Goal: Task Accomplishment & Management: Manage account settings

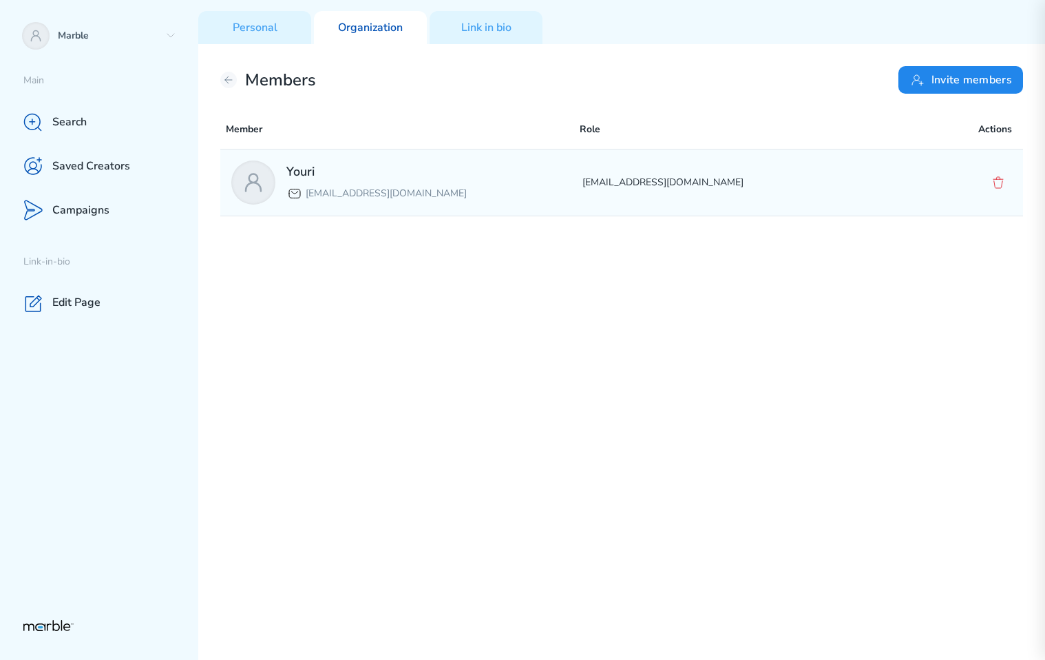
click at [895, 172] on div "Youri yourilazy@gmail.com yourilazy@gmail.com" at bounding box center [621, 182] width 803 height 66
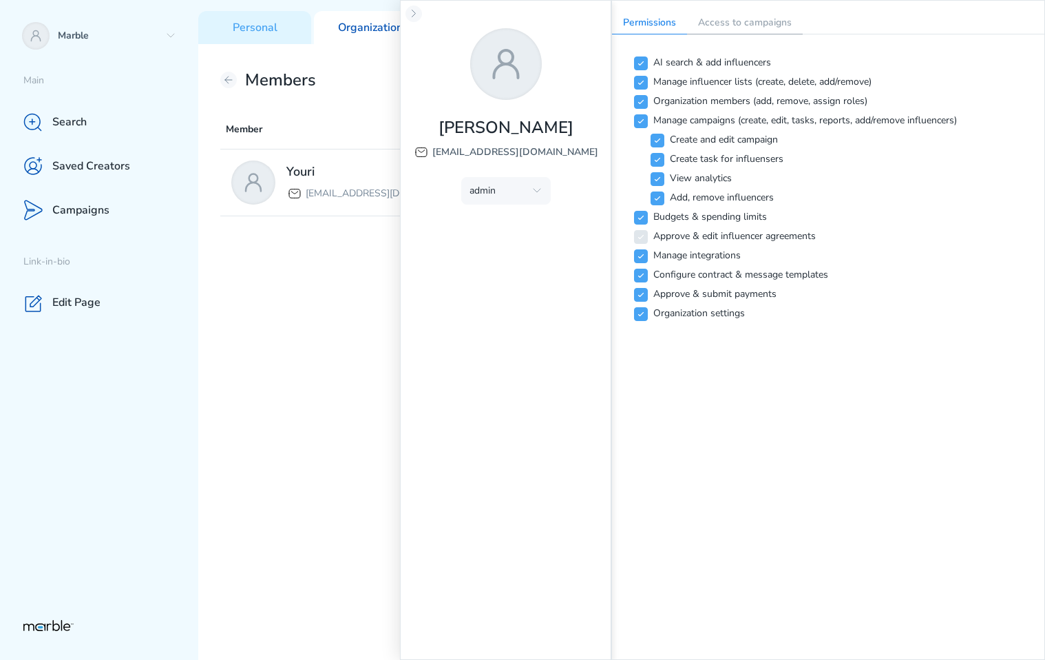
click at [723, 19] on p "Access to campaigns" at bounding box center [745, 23] width 116 height 22
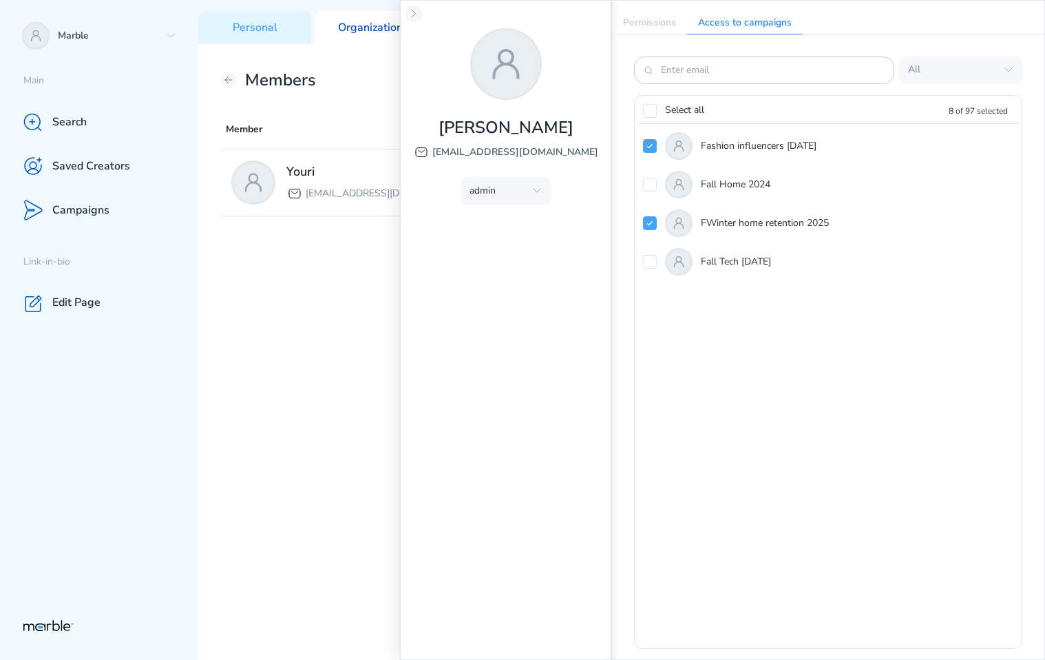
click at [258, 310] on div "Youri yourilazy@gmail.com yourilazy@gmail.com" at bounding box center [621, 402] width 803 height 506
click at [282, 239] on div "Youri yourilazy@gmail.com yourilazy@gmail.com" at bounding box center [621, 402] width 803 height 506
click at [284, 264] on div "Youri yourilazy@gmail.com yourilazy@gmail.com" at bounding box center [621, 402] width 803 height 506
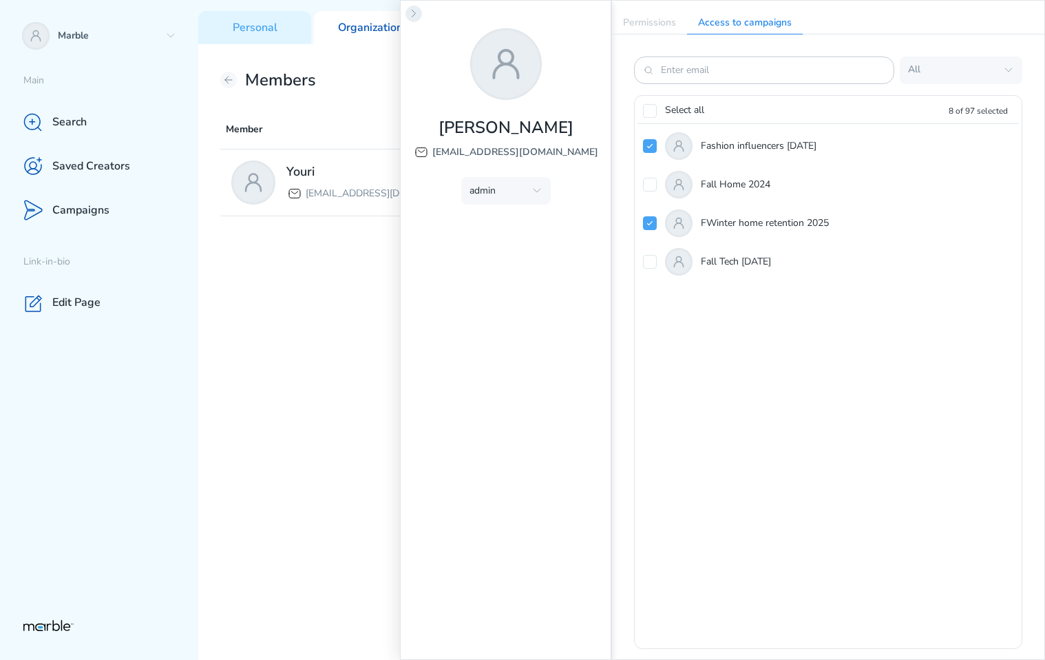
click at [411, 17] on icon at bounding box center [413, 13] width 11 height 11
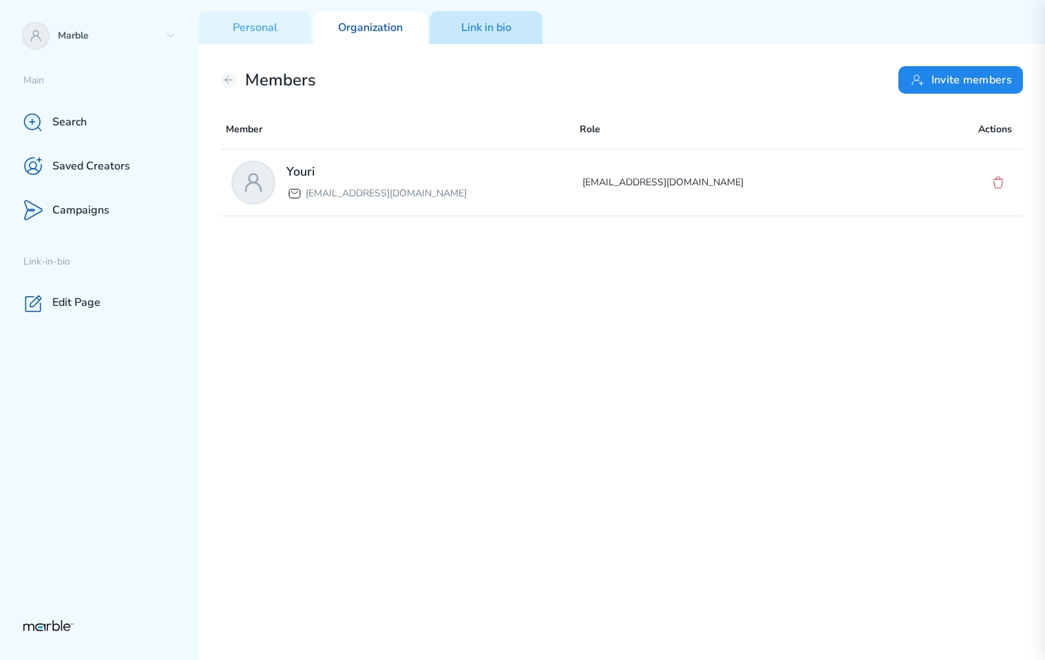
click at [487, 22] on p "Link in bio" at bounding box center [486, 28] width 50 height 14
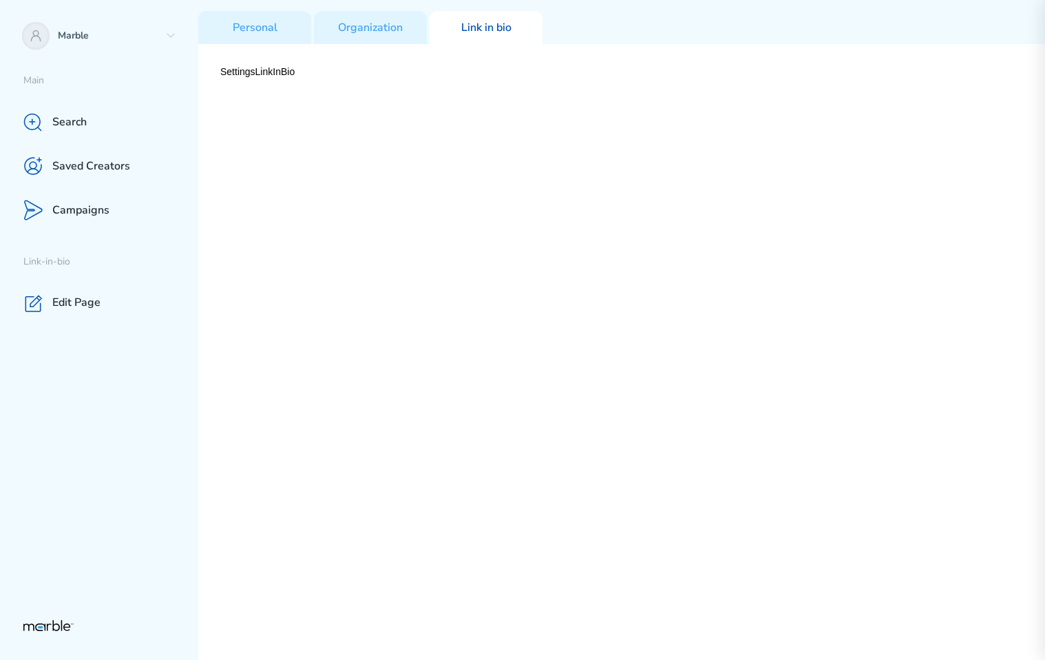
click at [376, 45] on div "SettingsLinkInBio" at bounding box center [621, 352] width 847 height 616
click at [376, 30] on p "Organization" at bounding box center [370, 28] width 65 height 14
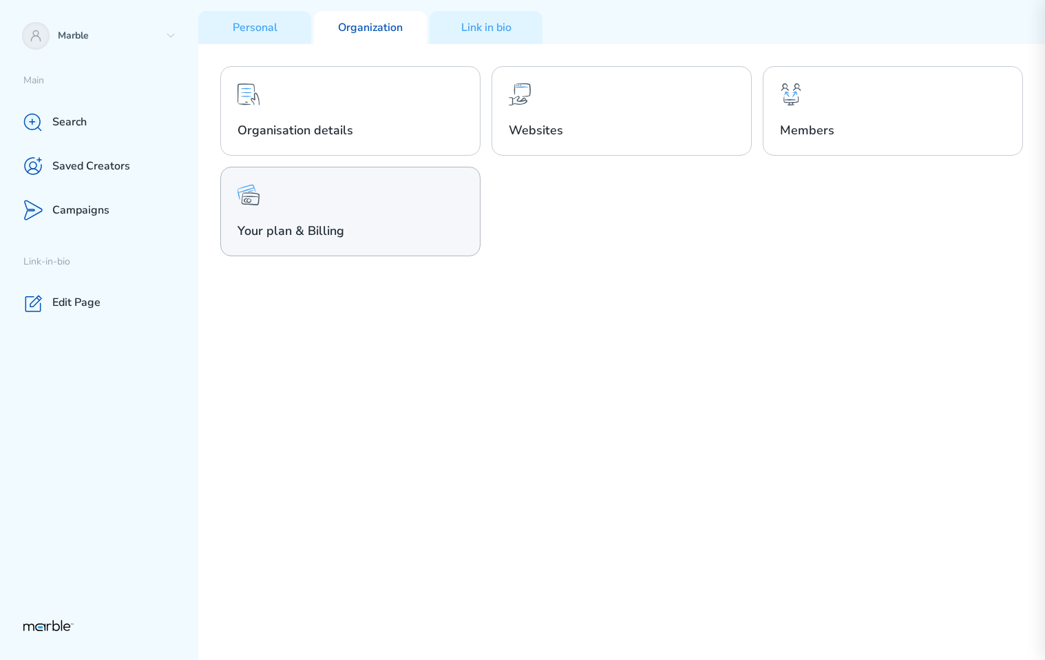
click at [410, 215] on div "Your plan & Billing" at bounding box center [350, 212] width 260 height 90
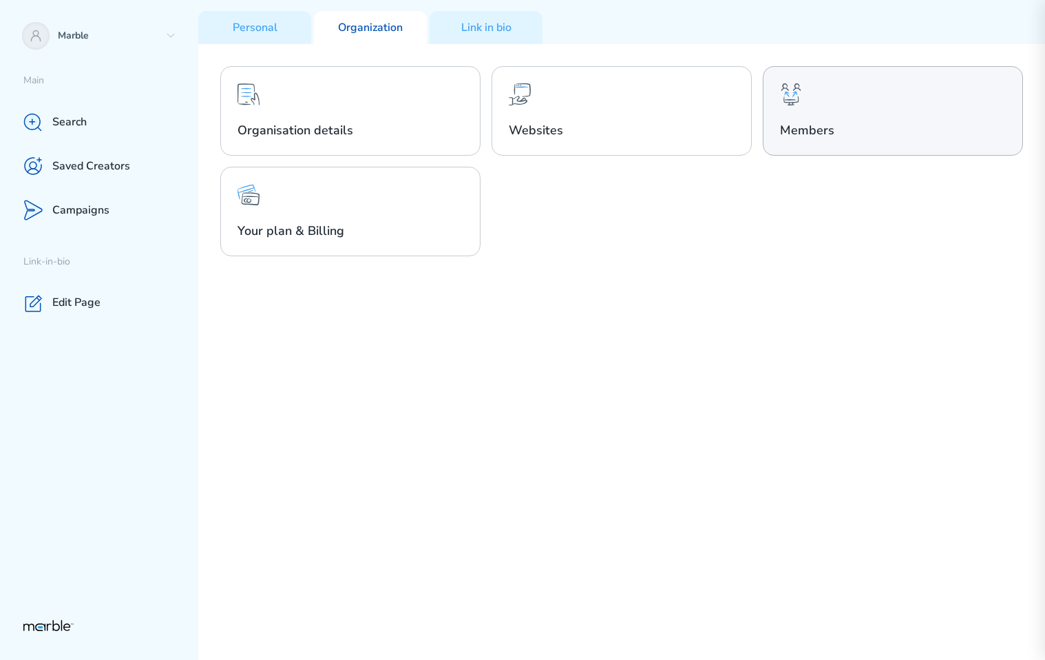
click at [830, 79] on div "Members" at bounding box center [893, 111] width 260 height 90
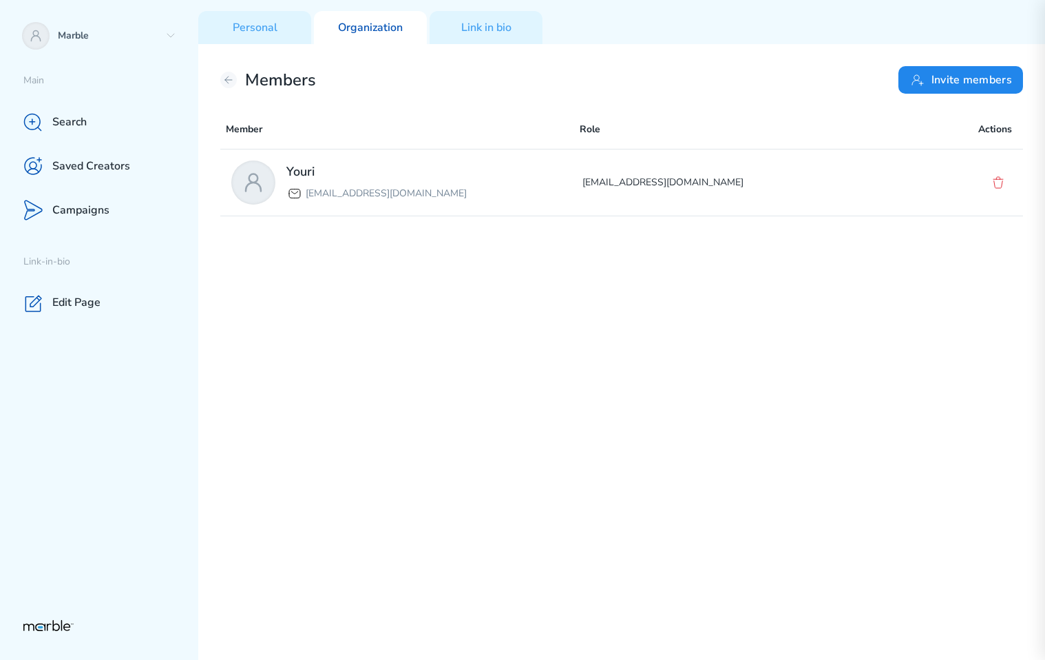
click at [381, 23] on p "Organization" at bounding box center [370, 28] width 65 height 14
click at [235, 78] on button at bounding box center [228, 80] width 17 height 17
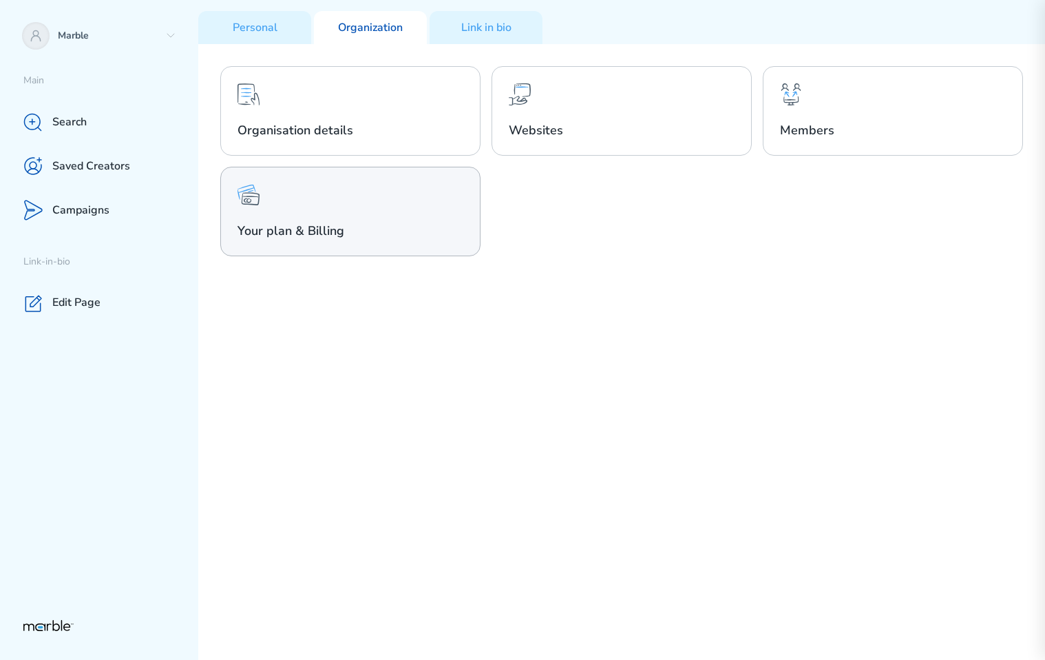
click at [388, 189] on div "Your plan & Billing" at bounding box center [350, 212] width 260 height 90
click at [417, 217] on div "Your plan & Billing" at bounding box center [350, 212] width 260 height 90
click at [399, 194] on div "Your plan & Billing" at bounding box center [350, 212] width 260 height 90
click at [374, 215] on div "Your plan & Billing" at bounding box center [350, 212] width 260 height 90
click at [396, 177] on div "Your plan & Billing" at bounding box center [350, 212] width 260 height 90
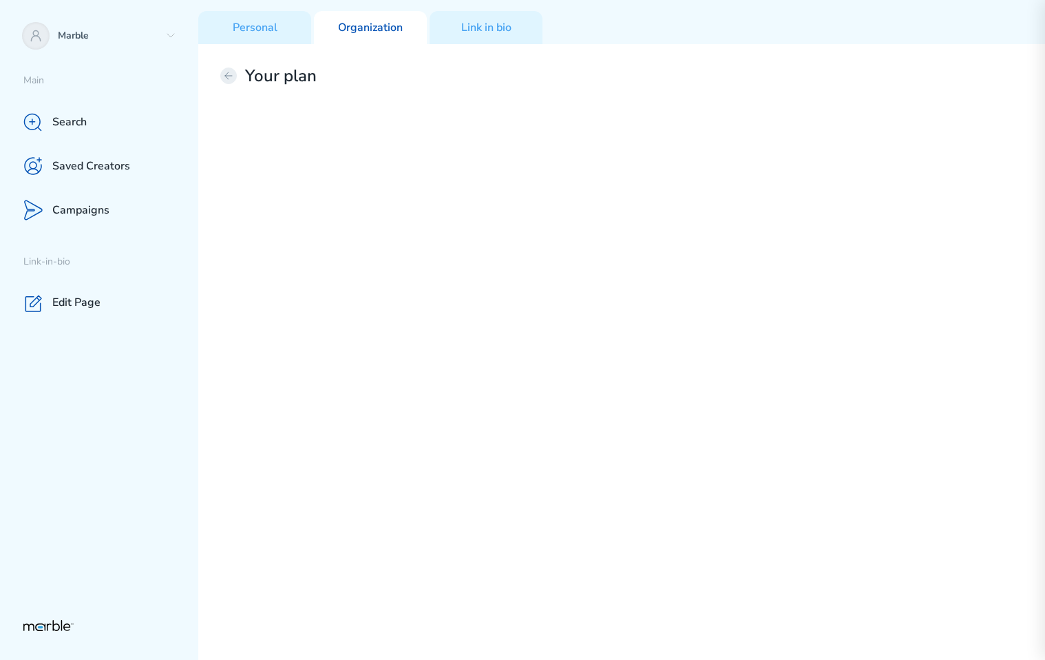
click at [227, 77] on icon at bounding box center [228, 75] width 7 height 7
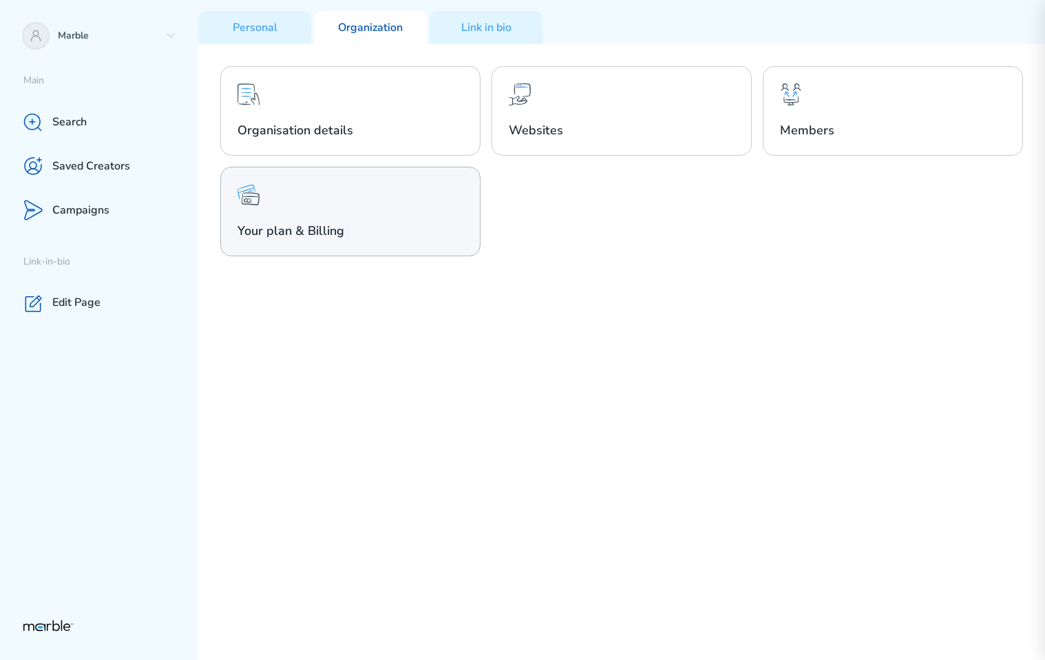
click at [379, 188] on div "Your plan & Billing" at bounding box center [350, 212] width 260 height 90
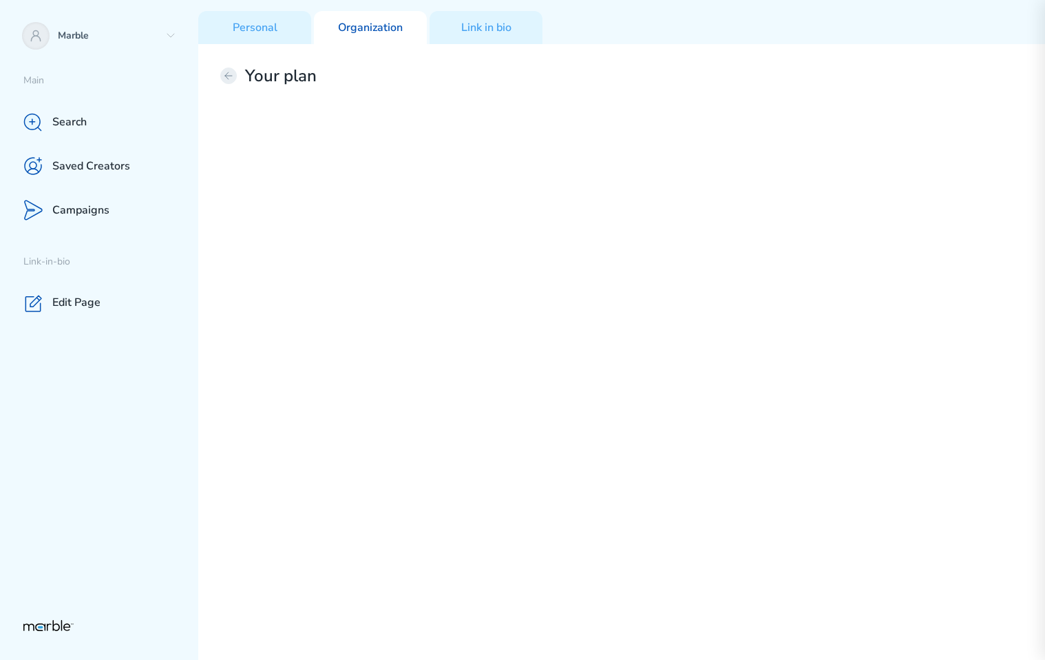
click at [224, 74] on icon at bounding box center [228, 75] width 11 height 11
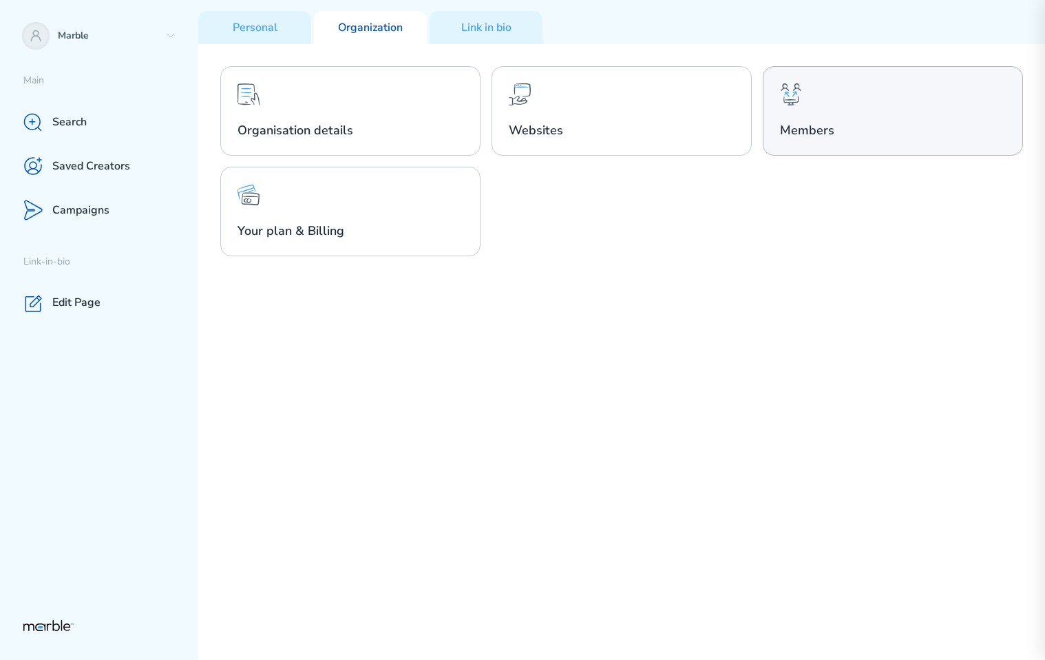
click at [907, 101] on div "Members" at bounding box center [893, 111] width 260 height 90
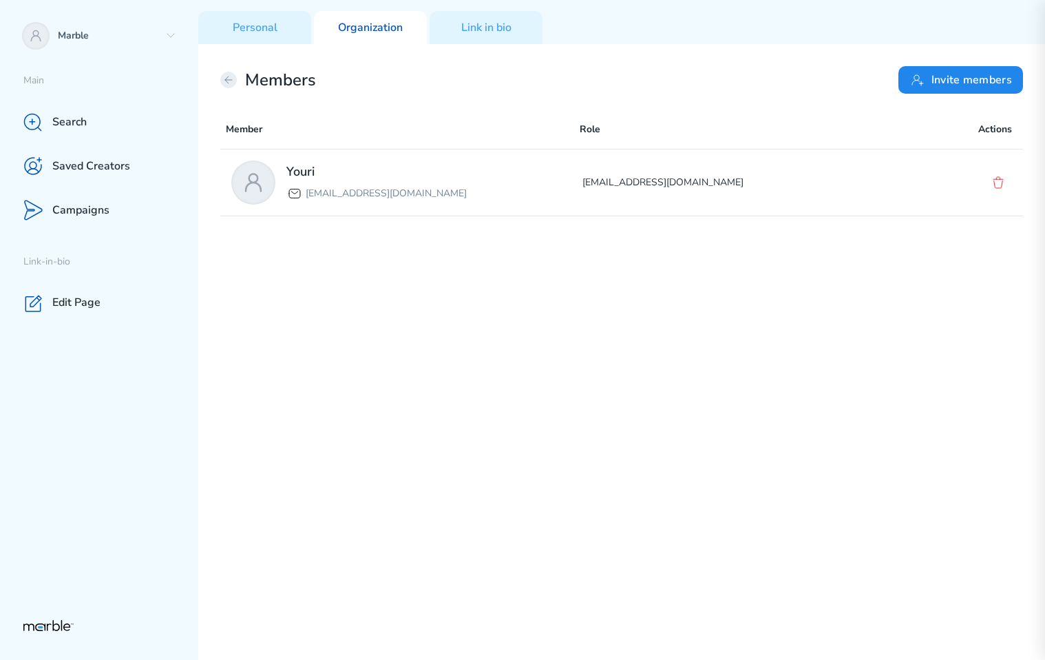
click at [227, 78] on icon at bounding box center [228, 79] width 11 height 11
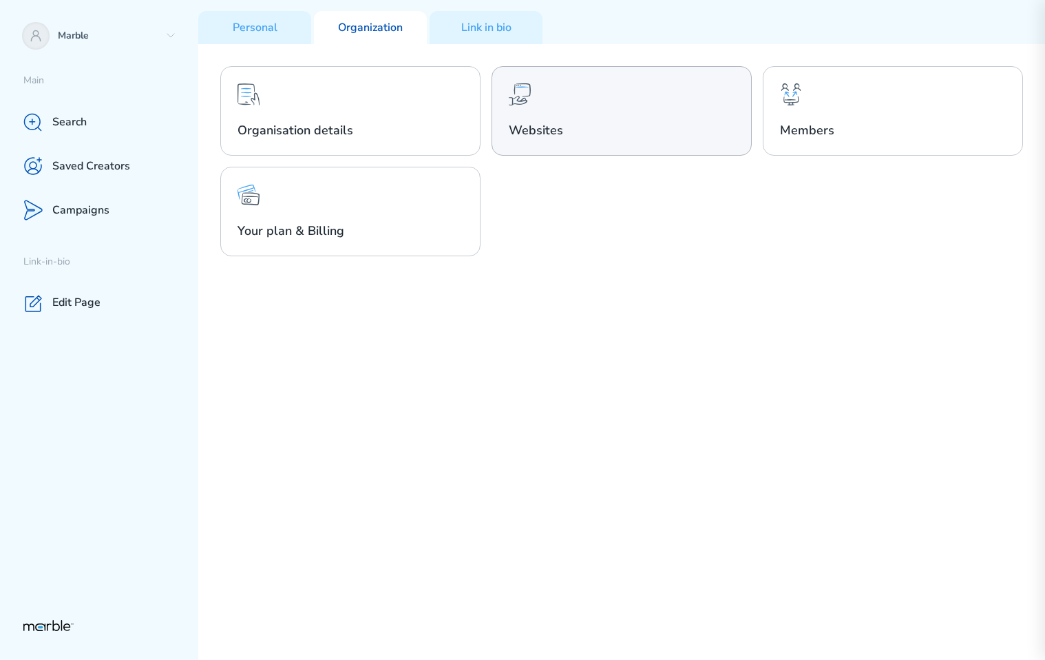
click at [577, 105] on div "Websites" at bounding box center [622, 111] width 260 height 90
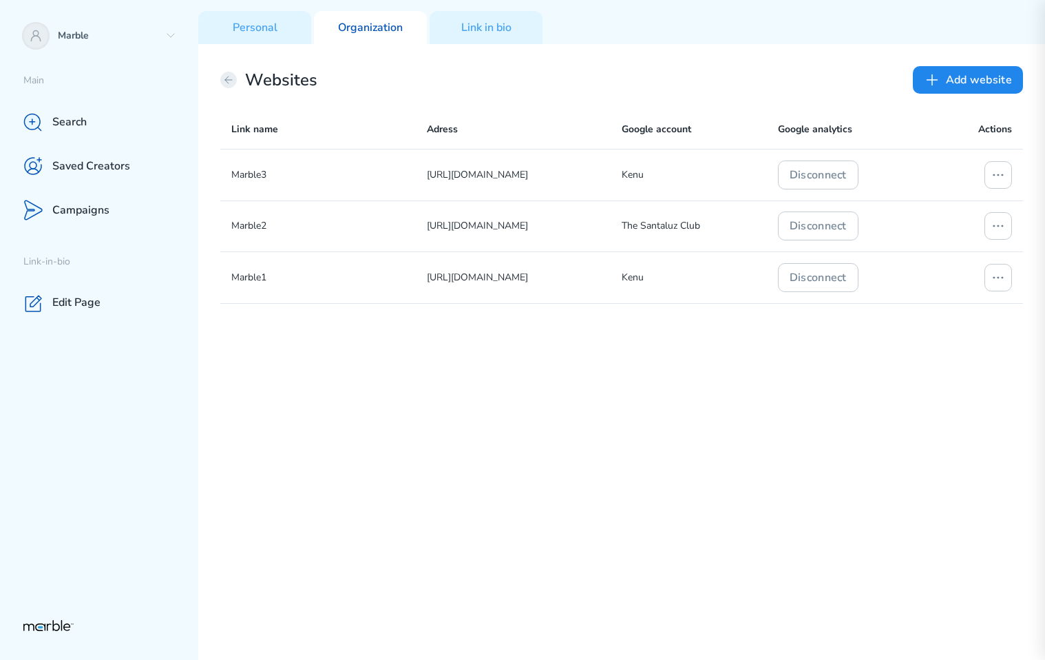
click at [227, 82] on icon at bounding box center [228, 79] width 11 height 11
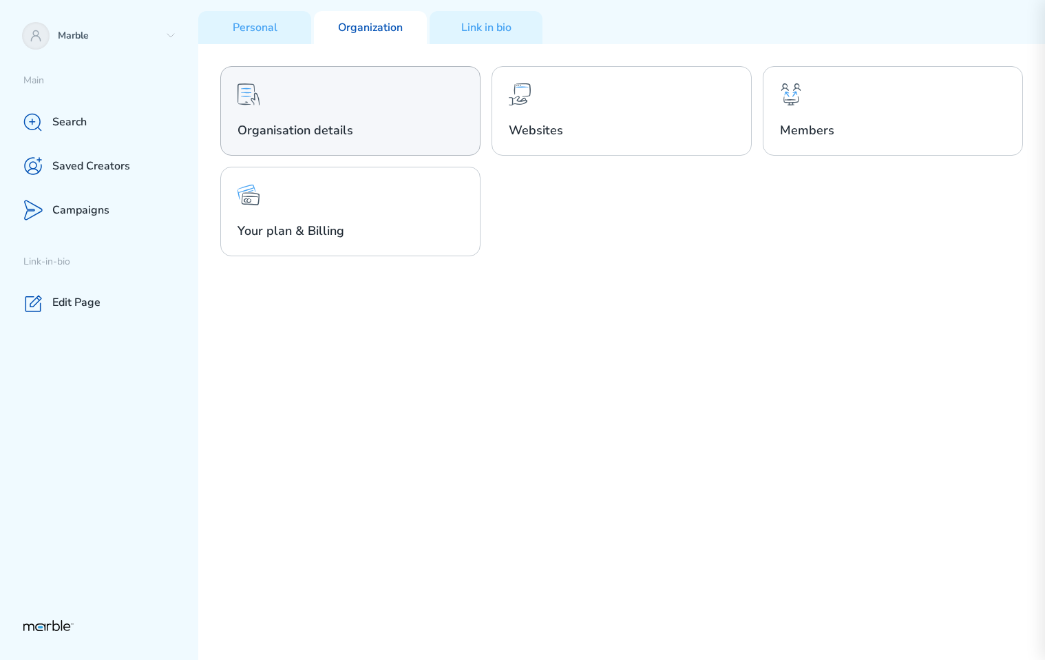
click at [403, 129] on h2 "Organisation details" at bounding box center [351, 130] width 226 height 17
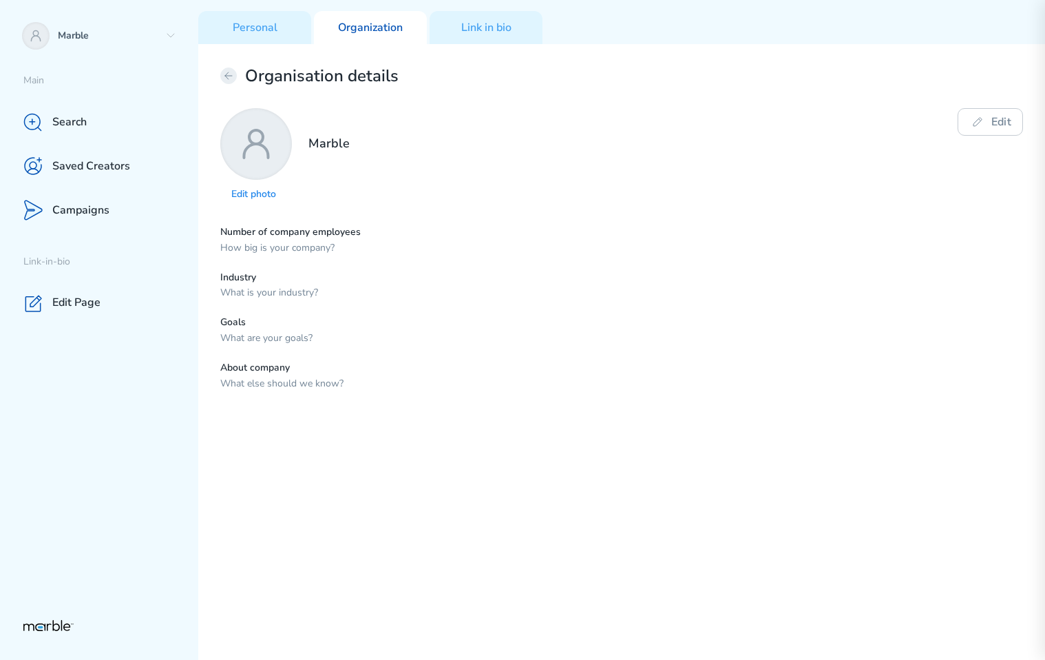
click at [235, 74] on button at bounding box center [228, 75] width 17 height 17
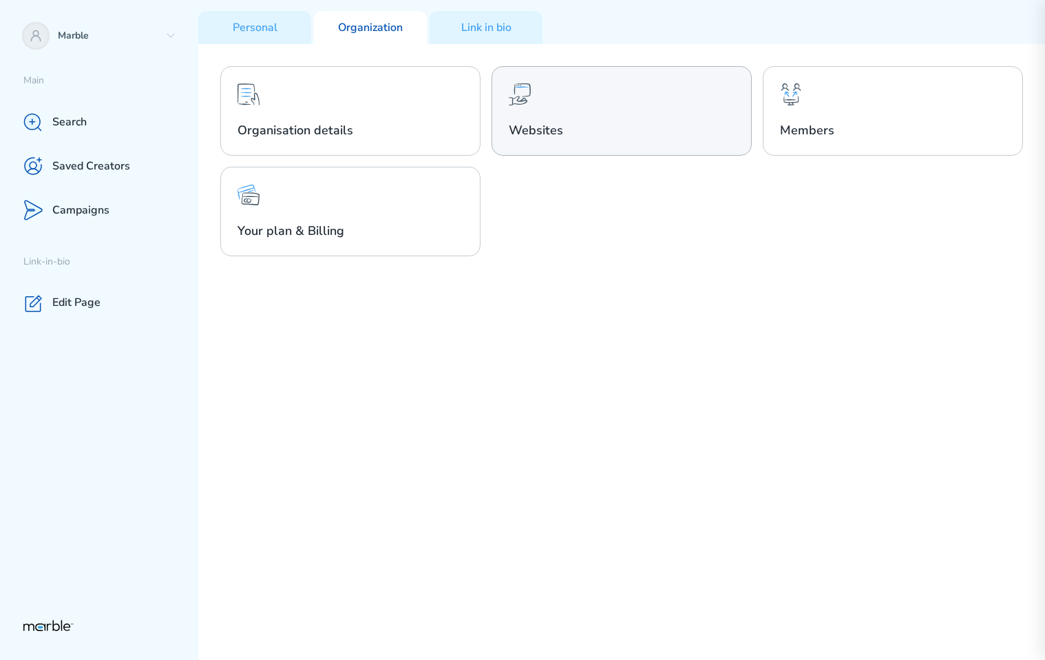
click at [586, 118] on div "Websites" at bounding box center [622, 111] width 260 height 90
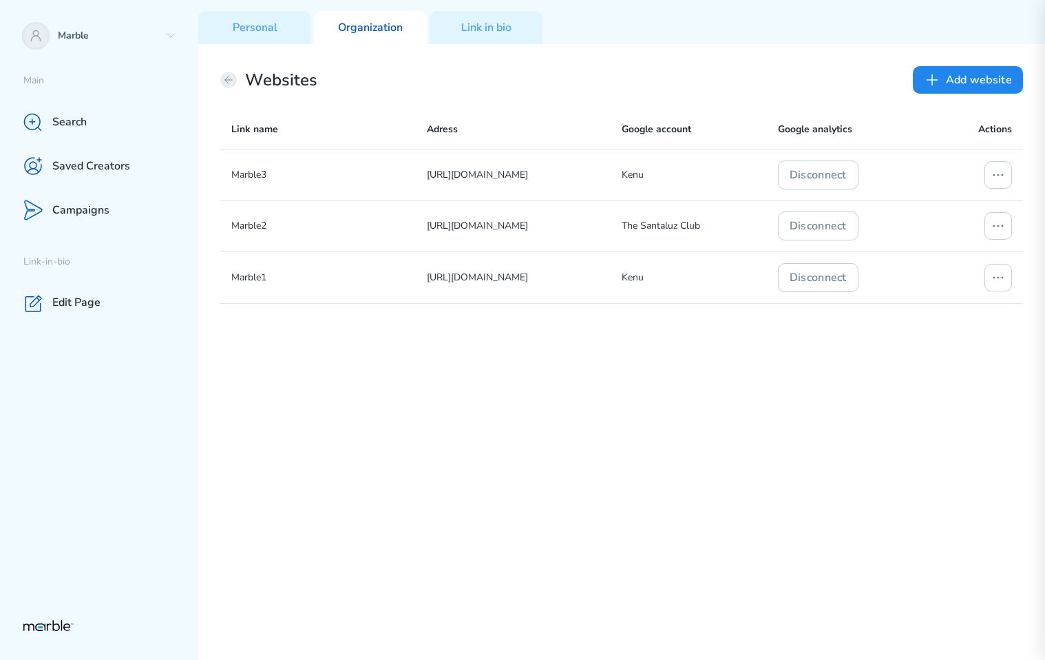
click at [231, 80] on icon at bounding box center [228, 79] width 11 height 11
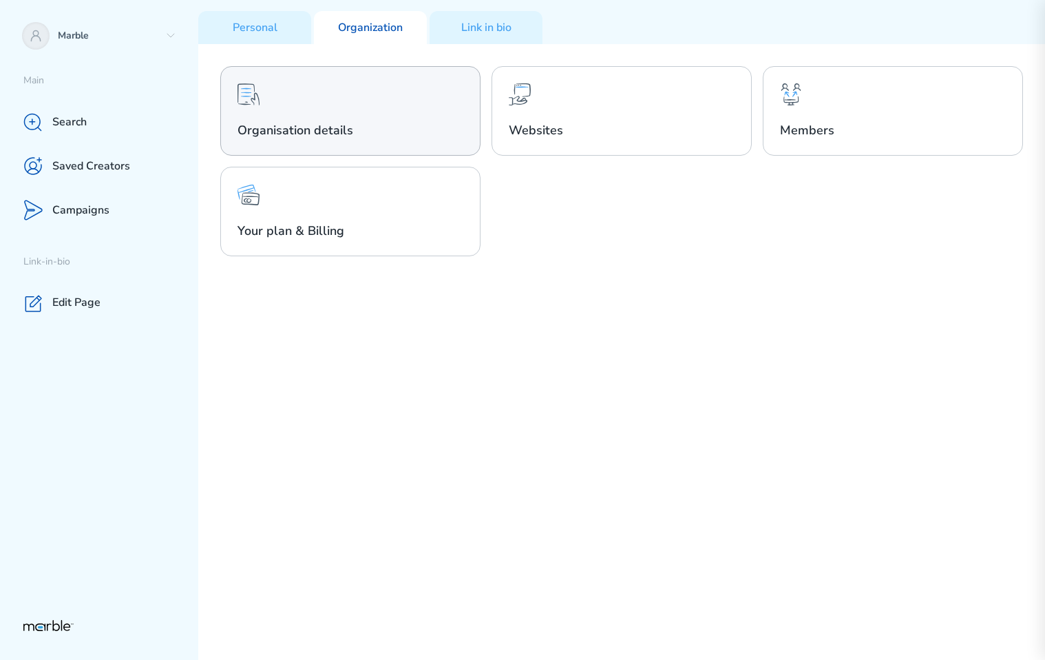
click at [251, 98] on icon at bounding box center [252, 98] width 14 height 12
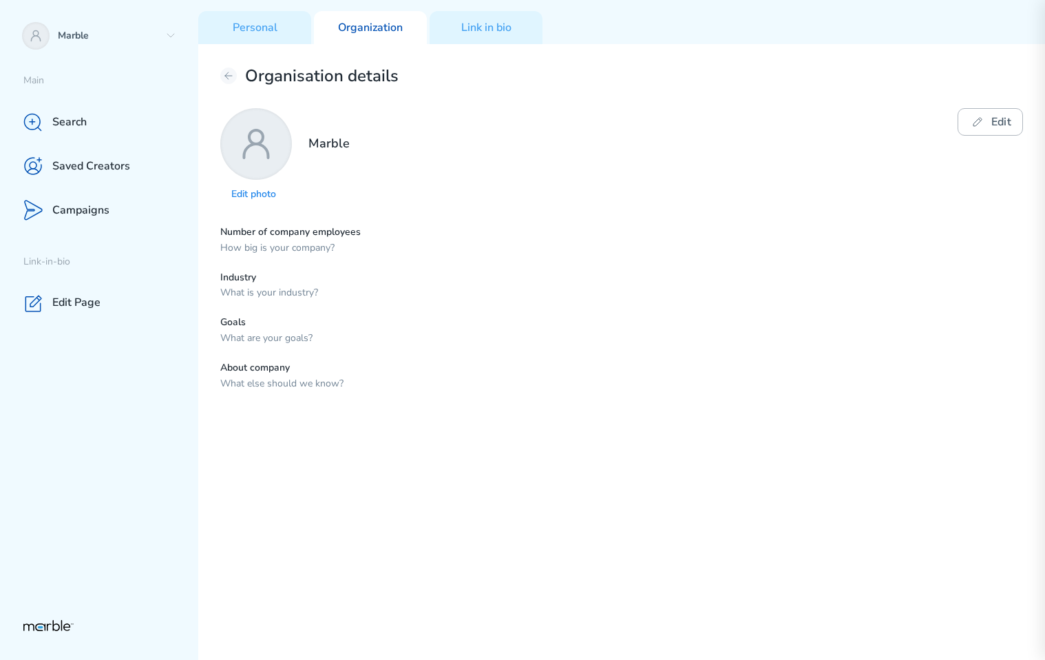
click at [999, 122] on button "Edit" at bounding box center [990, 122] width 65 height 28
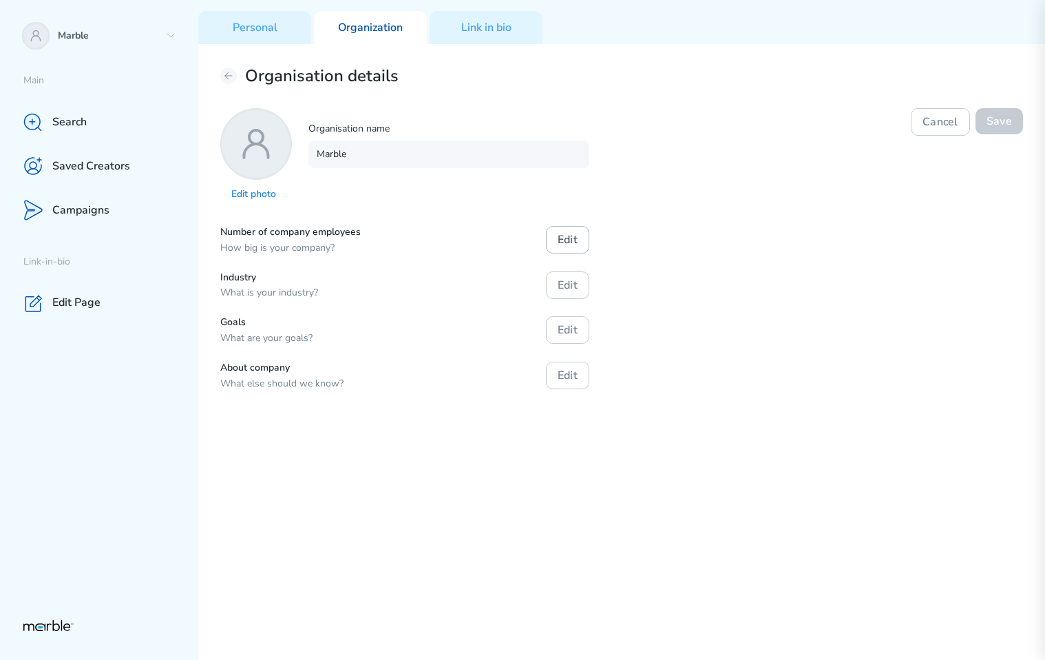
click at [567, 238] on button "Edit" at bounding box center [567, 240] width 43 height 28
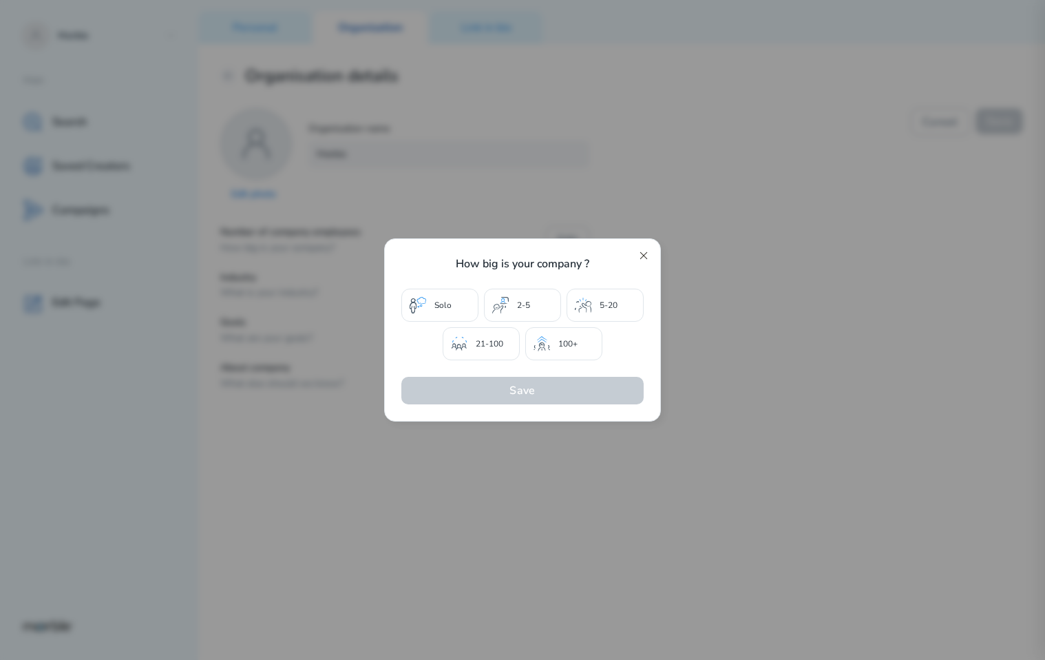
click at [649, 255] on icon at bounding box center [643, 255] width 11 height 11
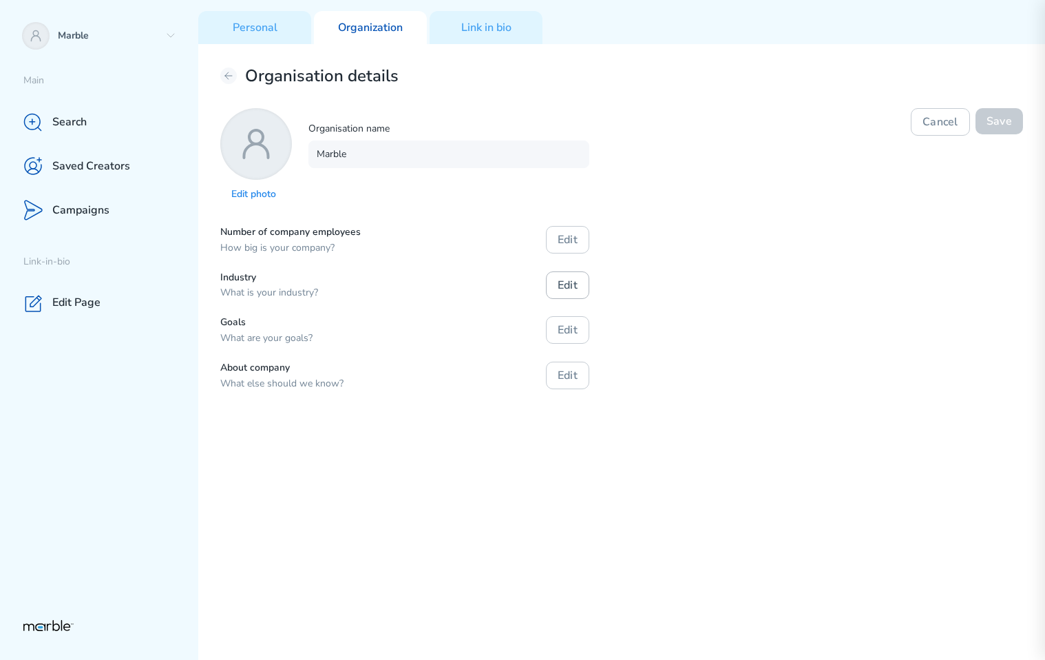
click at [565, 290] on button "Edit" at bounding box center [567, 285] width 43 height 28
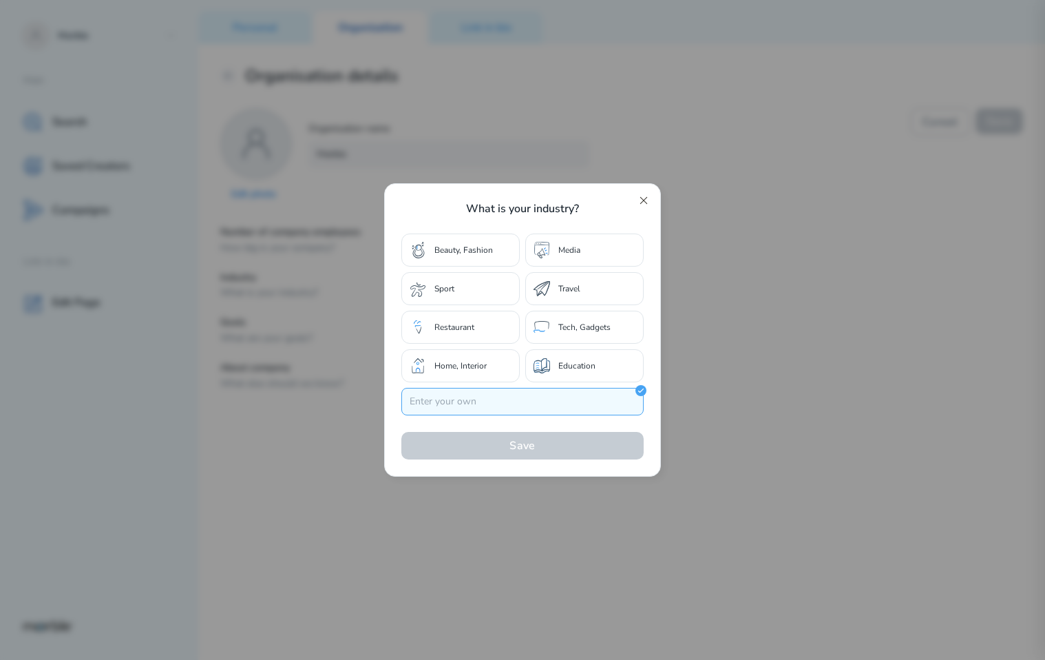
click at [645, 200] on icon at bounding box center [643, 200] width 11 height 11
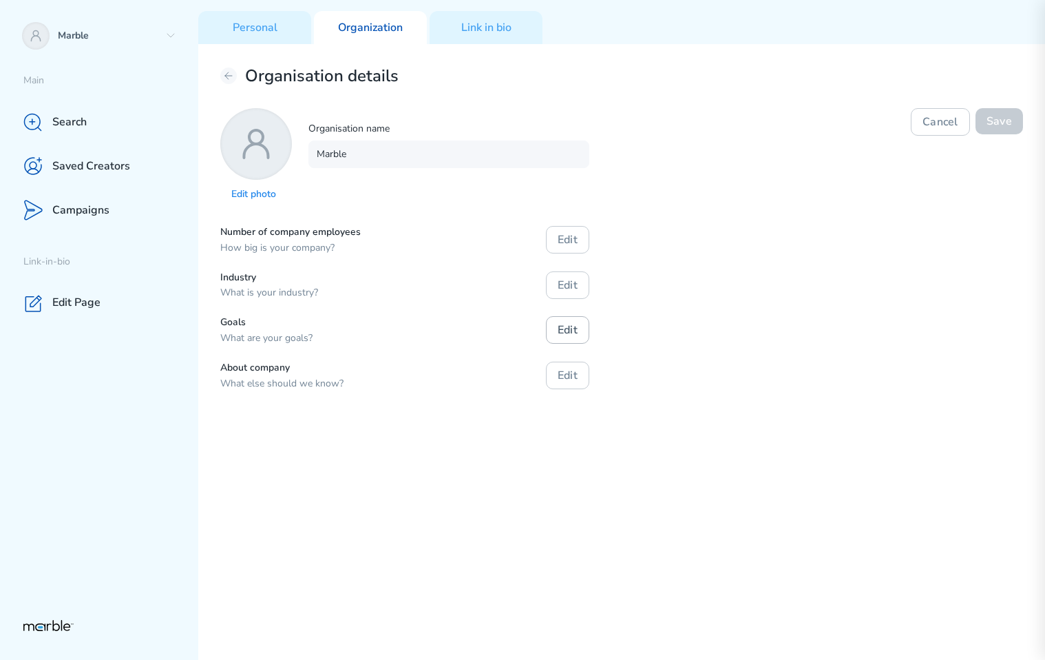
click at [571, 342] on button "Edit" at bounding box center [567, 330] width 43 height 28
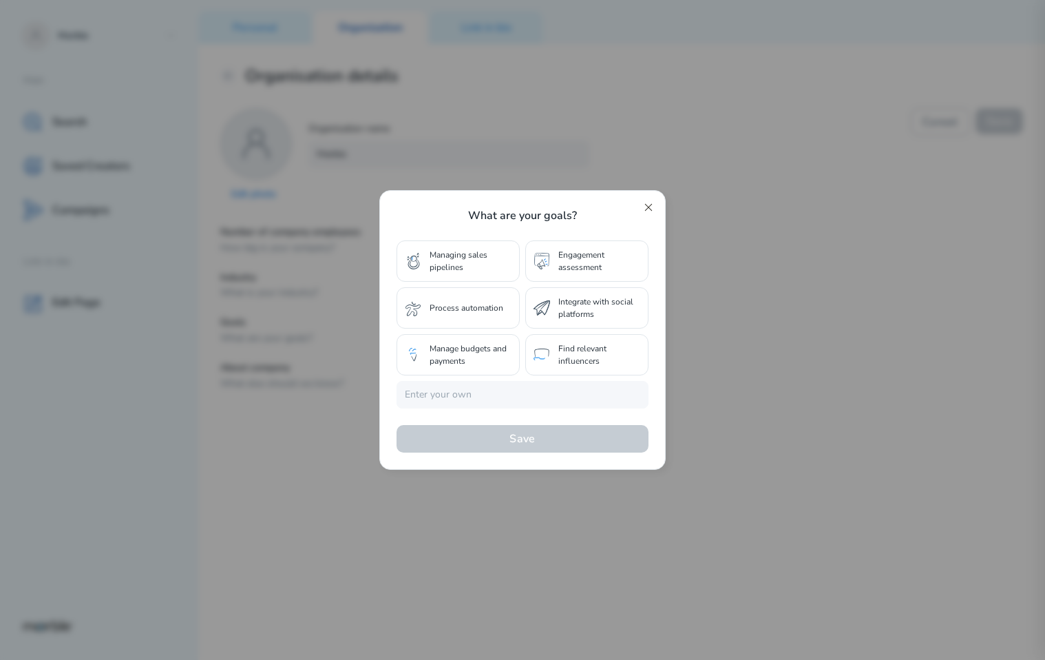
click at [647, 202] on icon at bounding box center [648, 207] width 11 height 11
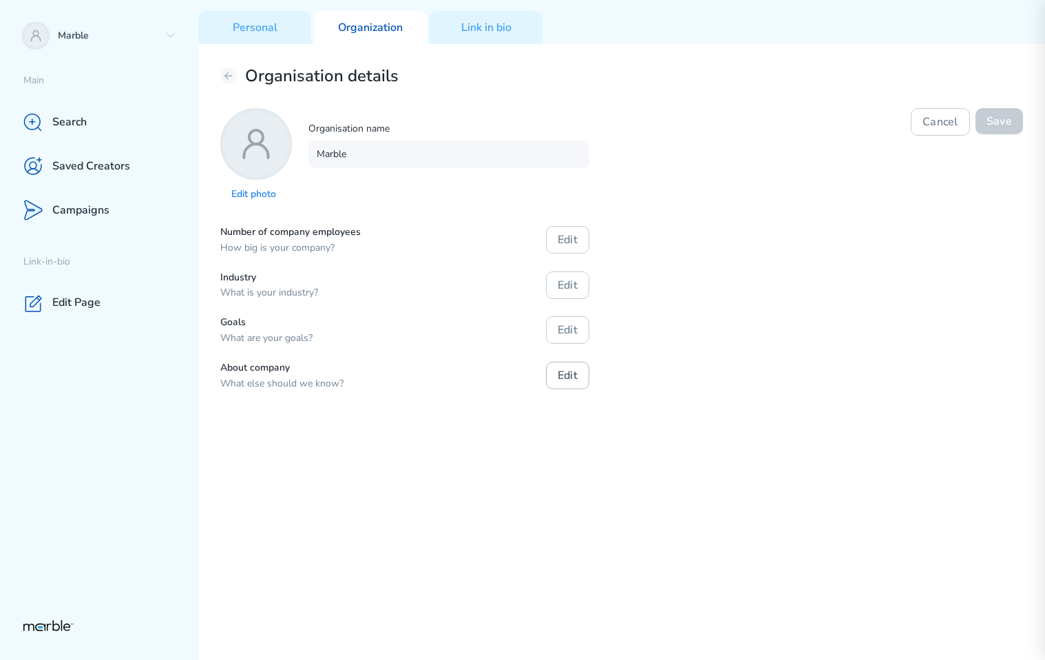
click at [560, 374] on button "Edit" at bounding box center [567, 375] width 43 height 28
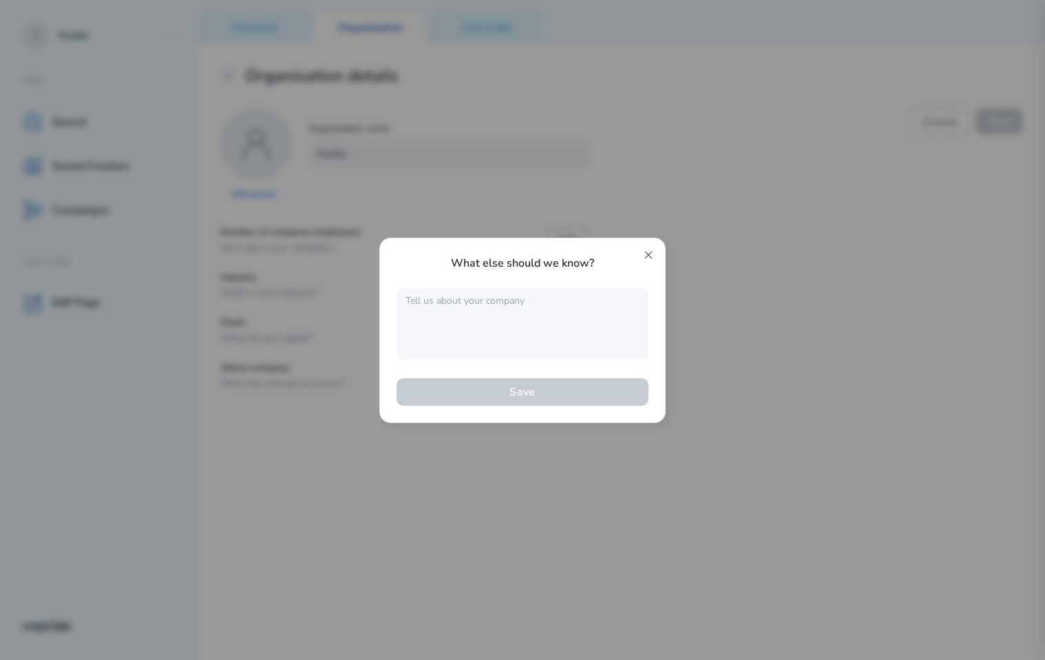
click at [646, 251] on icon at bounding box center [648, 254] width 11 height 11
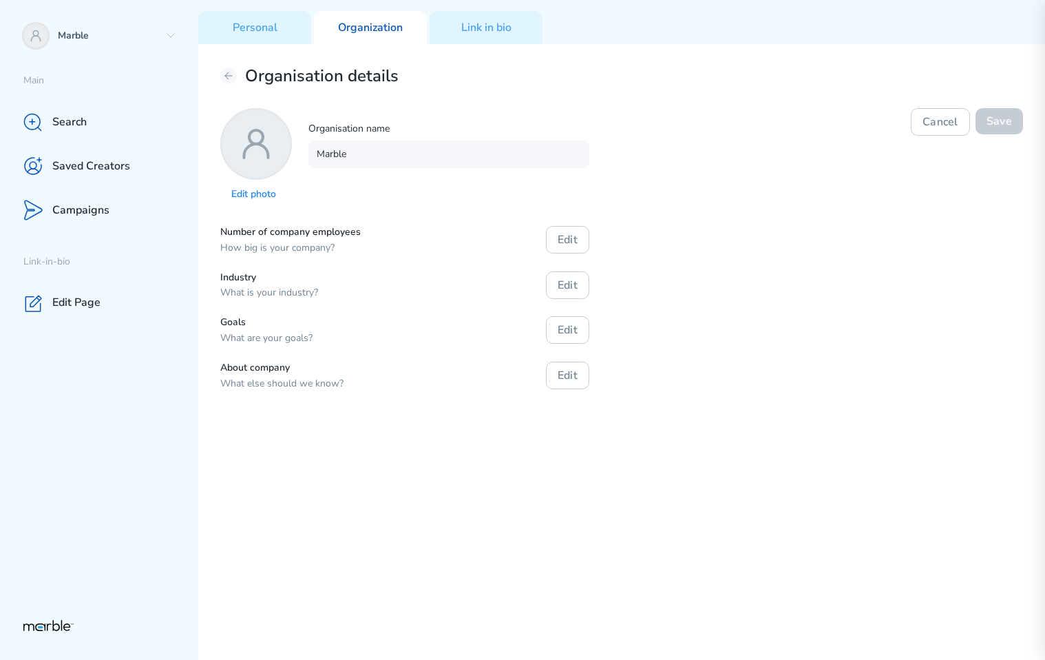
click at [750, 277] on div "Number of company employees How big is your company? Edit Industry What is your…" at bounding box center [621, 308] width 803 height 165
click at [827, 343] on div "Number of company employees How big is your company? Edit Industry What is your…" at bounding box center [621, 308] width 803 height 165
click at [228, 79] on icon at bounding box center [228, 75] width 11 height 11
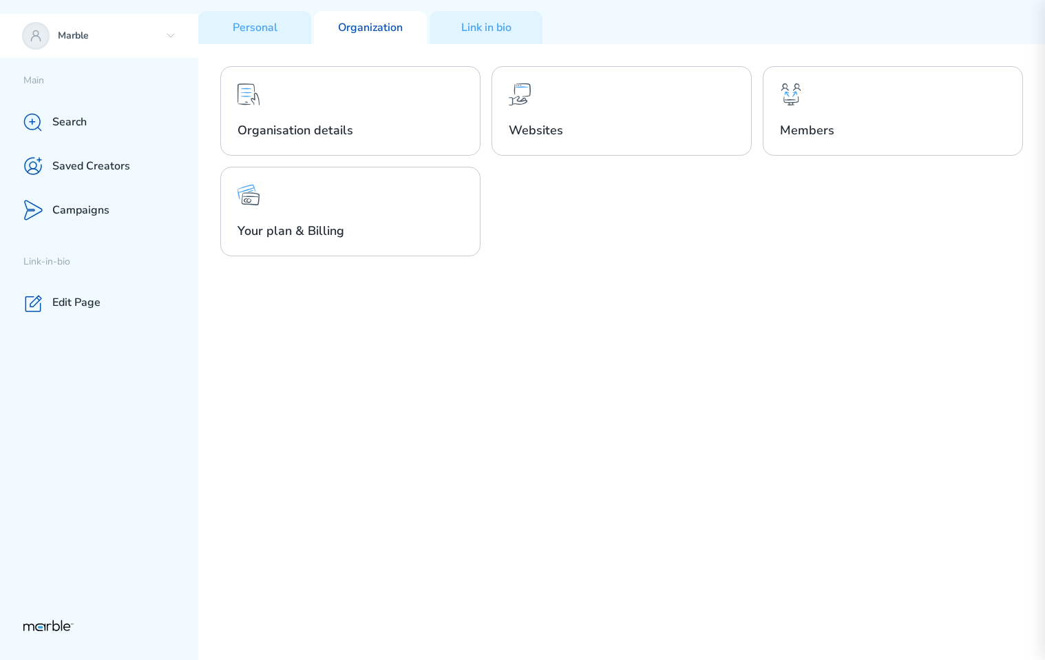
click at [174, 35] on icon at bounding box center [170, 35] width 11 height 11
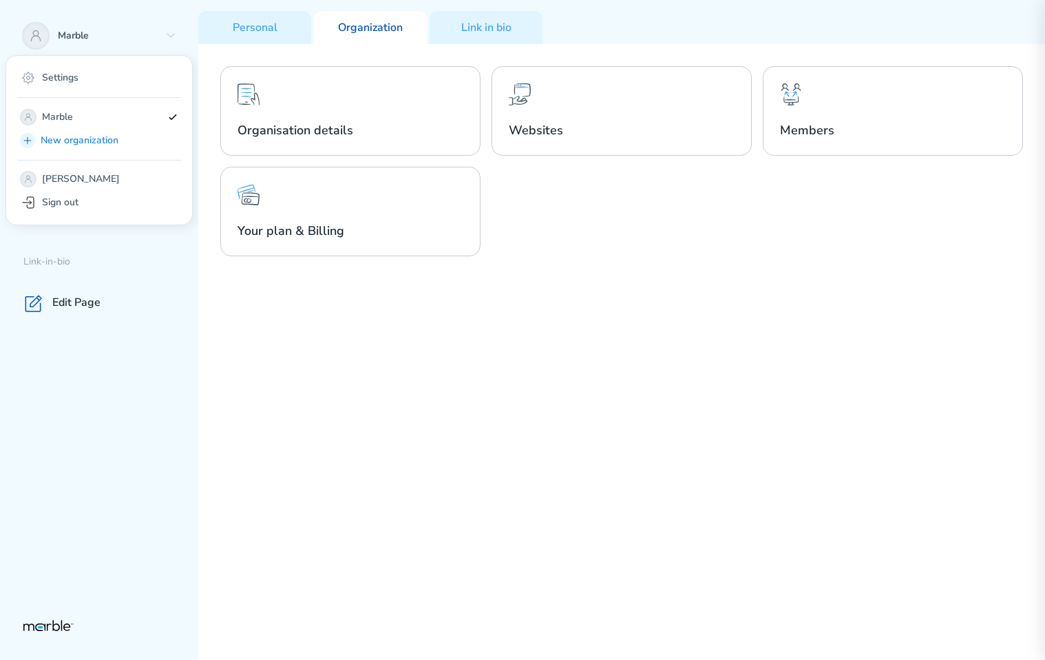
click at [525, 328] on div "Organisation details Websites Members Your plan & Billing" at bounding box center [621, 352] width 847 height 616
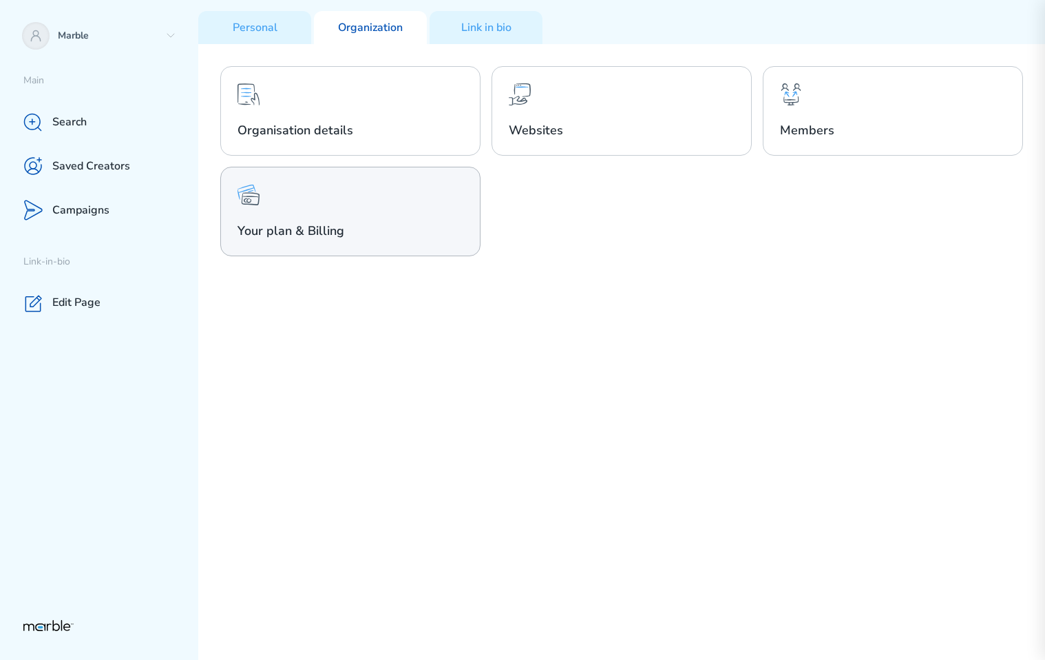
click at [331, 224] on h2 "Your plan & Billing" at bounding box center [351, 230] width 226 height 17
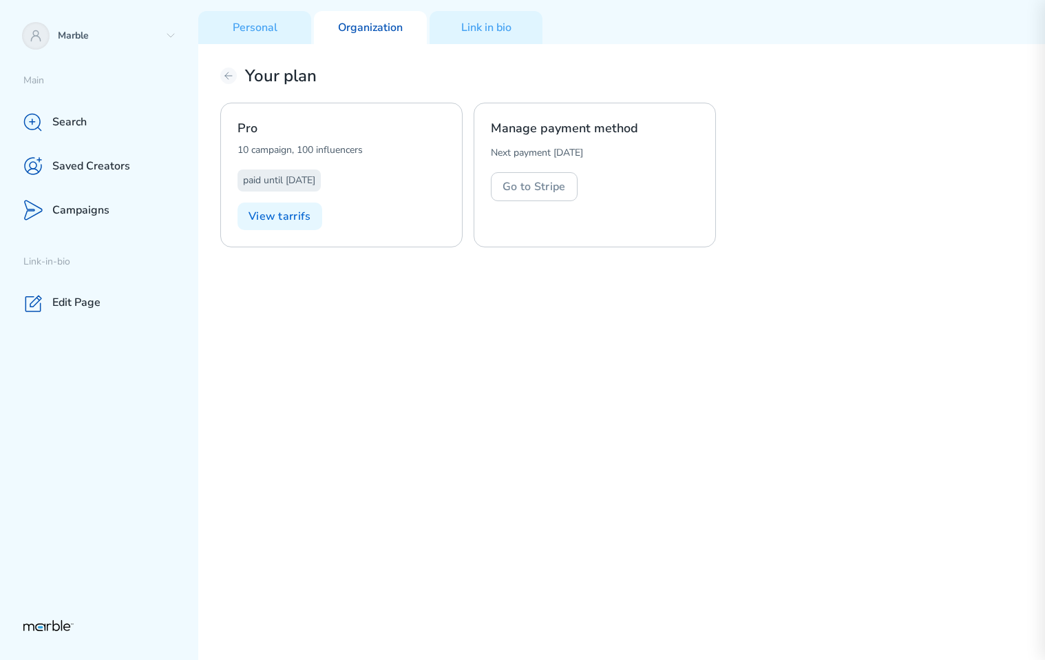
click at [368, 75] on div "Your plan" at bounding box center [621, 76] width 803 height 20
click at [227, 76] on icon at bounding box center [228, 75] width 11 height 11
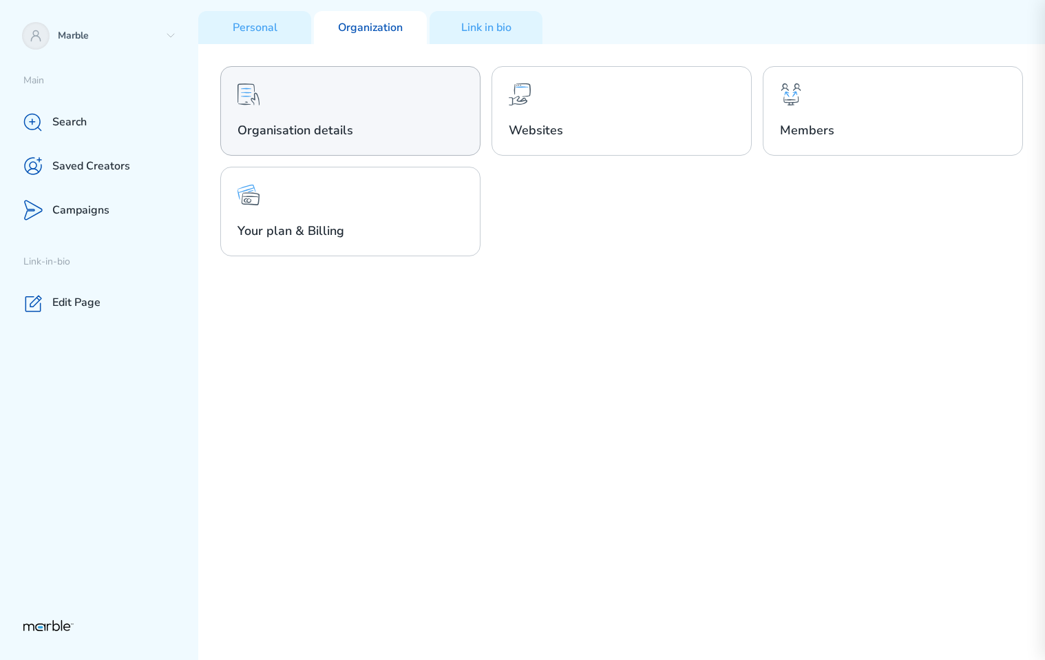
click at [433, 96] on div "Organisation details" at bounding box center [350, 111] width 260 height 90
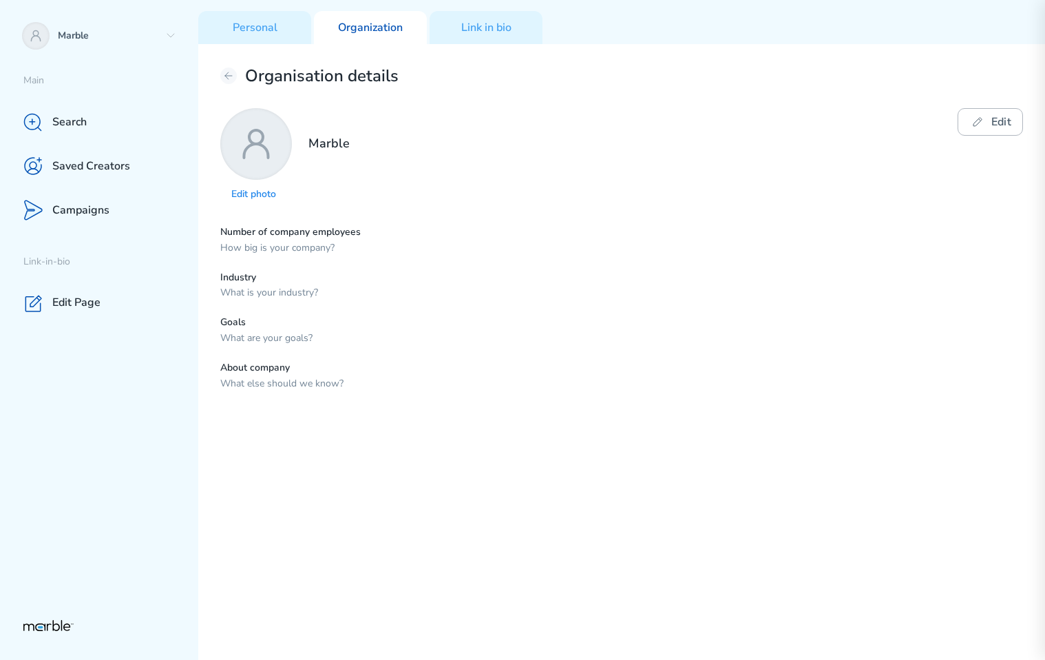
click at [985, 115] on button "Edit" at bounding box center [990, 122] width 65 height 28
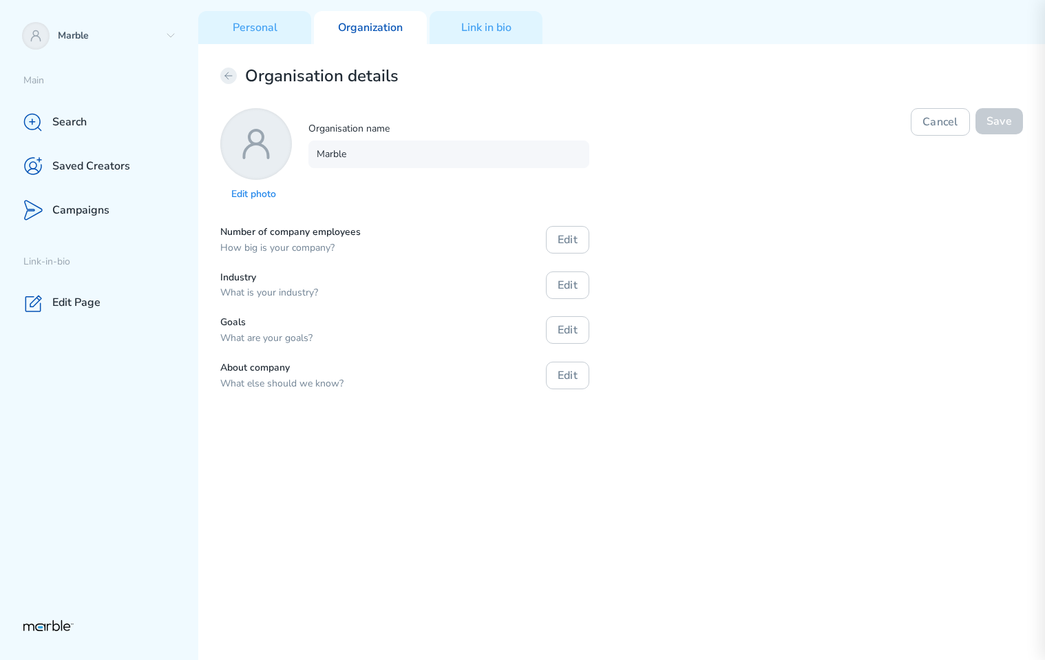
click at [230, 74] on icon at bounding box center [228, 75] width 11 height 11
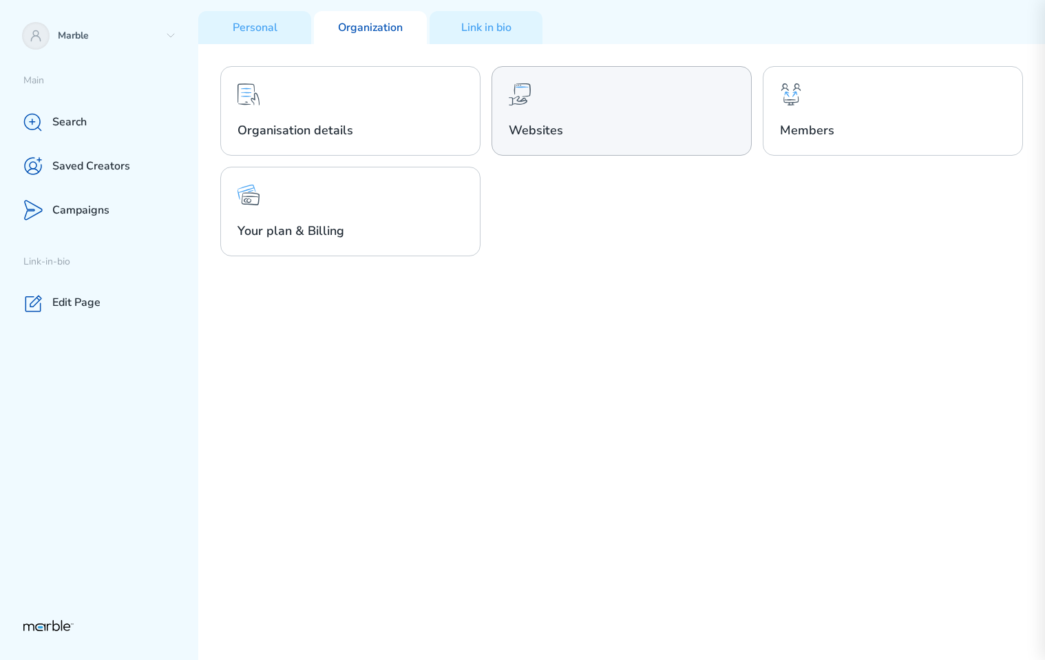
click at [562, 113] on div "Websites" at bounding box center [622, 111] width 260 height 90
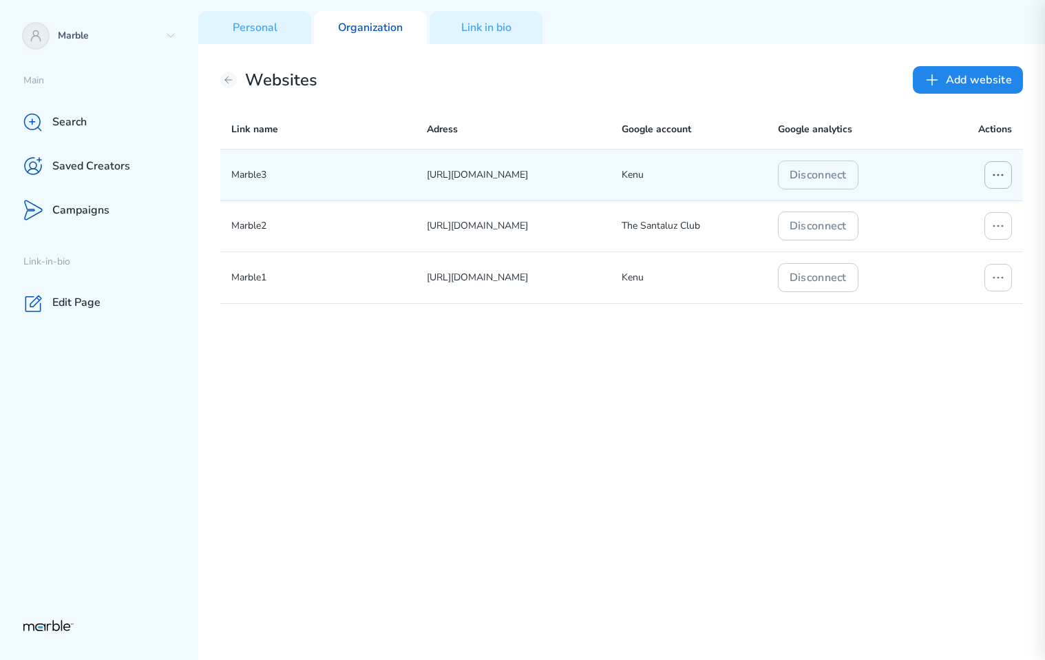
click at [1001, 174] on icon at bounding box center [998, 175] width 17 height 17
click at [923, 228] on p "Edit connection" at bounding box center [915, 230] width 67 height 17
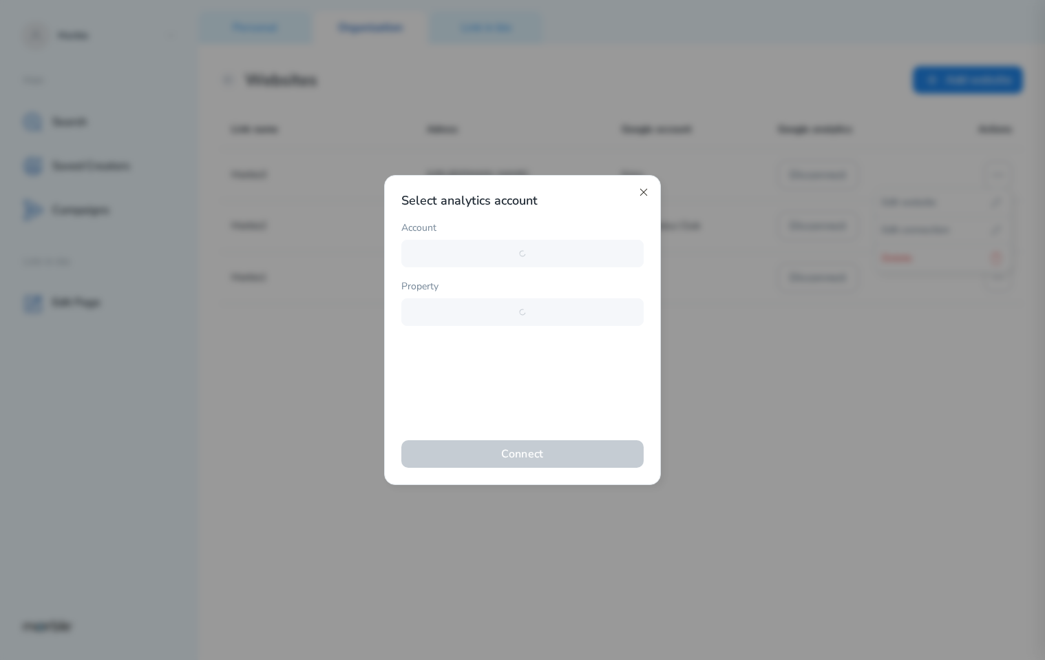
click at [643, 192] on icon at bounding box center [643, 192] width 11 height 11
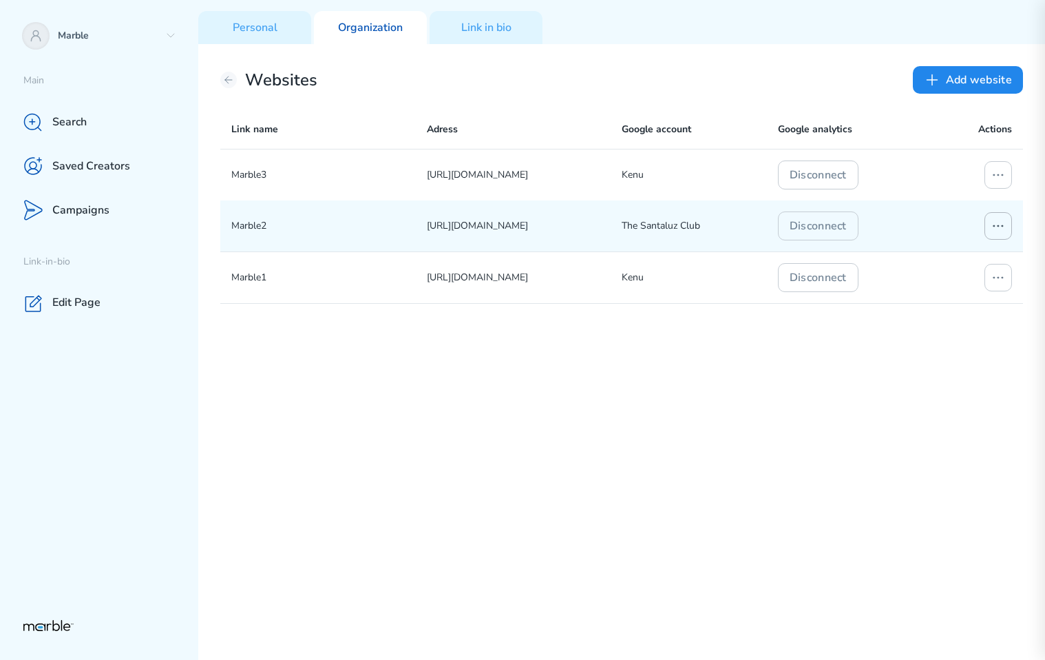
click at [993, 227] on icon at bounding box center [998, 226] width 17 height 17
click at [898, 282] on p "Edit connection" at bounding box center [915, 281] width 67 height 17
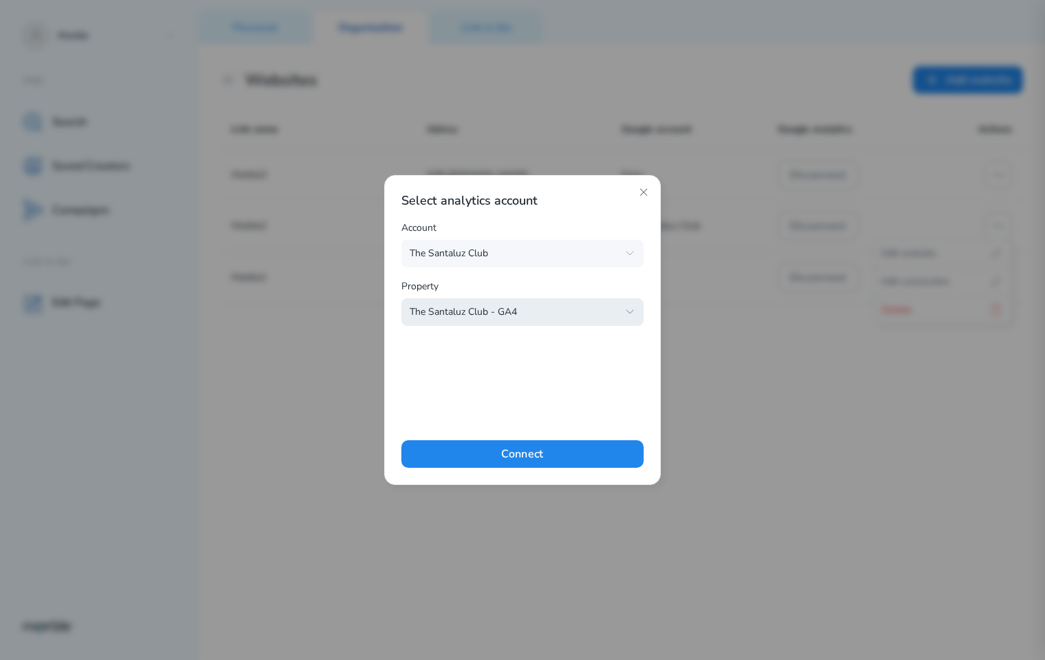
click at [632, 311] on icon "button" at bounding box center [630, 311] width 7 height 3
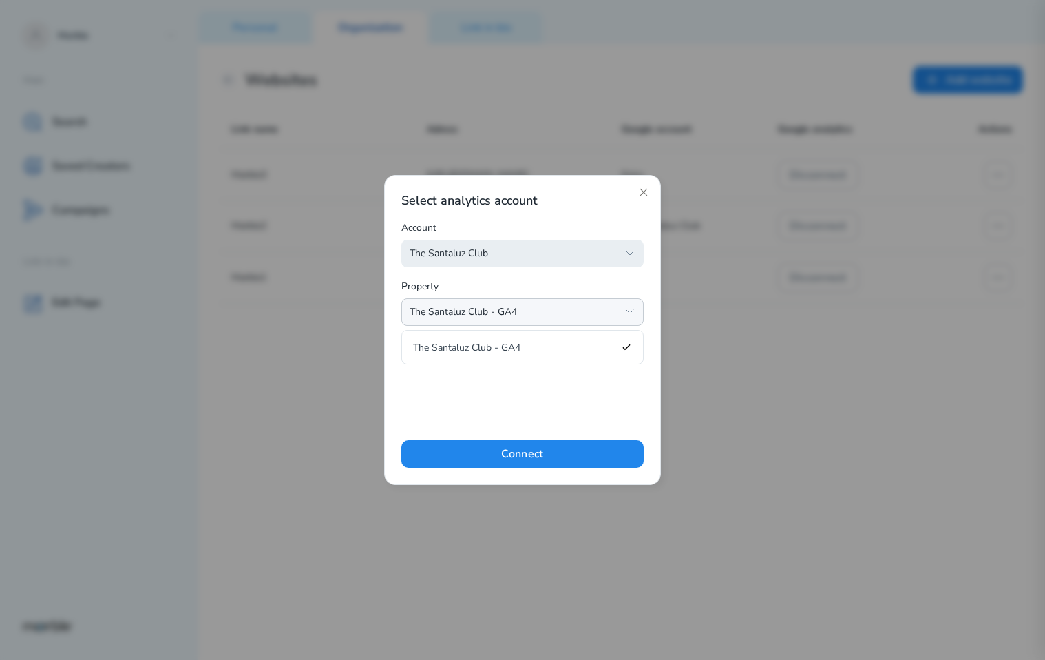
click at [632, 255] on icon "button" at bounding box center [629, 253] width 11 height 11
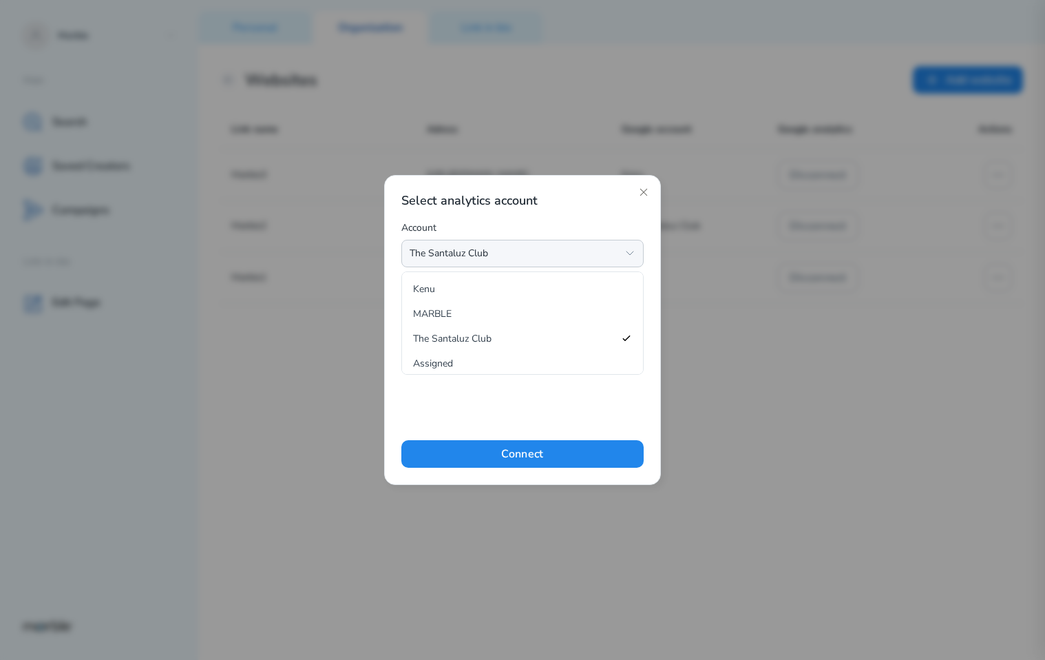
click at [632, 255] on icon "button" at bounding box center [629, 253] width 11 height 11
click at [629, 317] on icon "button" at bounding box center [629, 311] width 11 height 11
click at [628, 248] on icon "button" at bounding box center [629, 253] width 11 height 11
click at [490, 306] on button "MARBLE" at bounding box center [523, 313] width 230 height 22
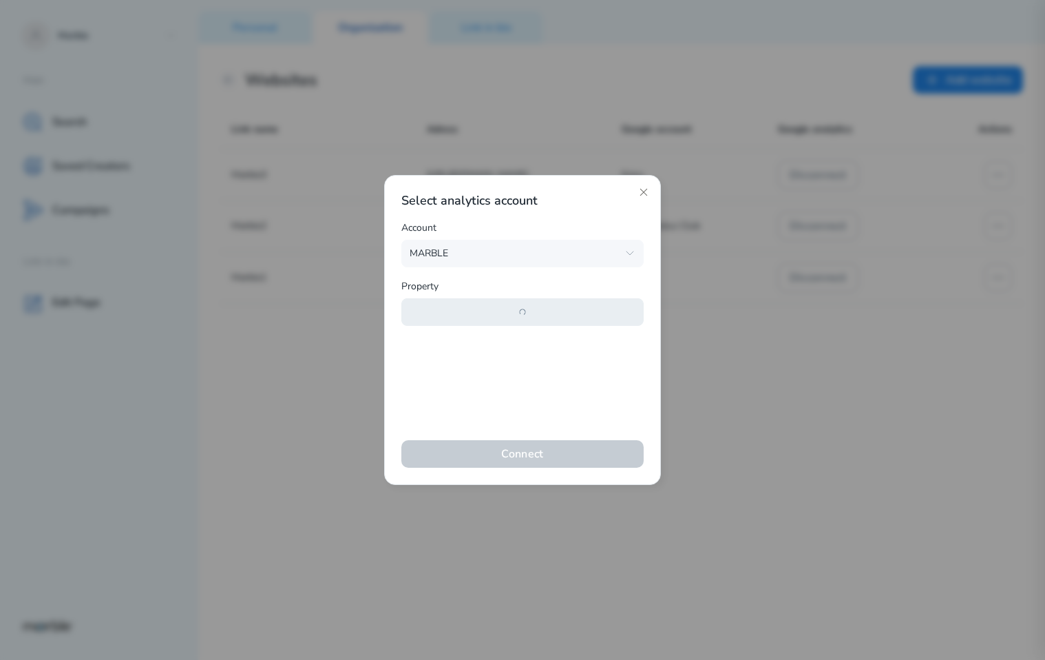
click at [538, 318] on button "button" at bounding box center [522, 312] width 242 height 28
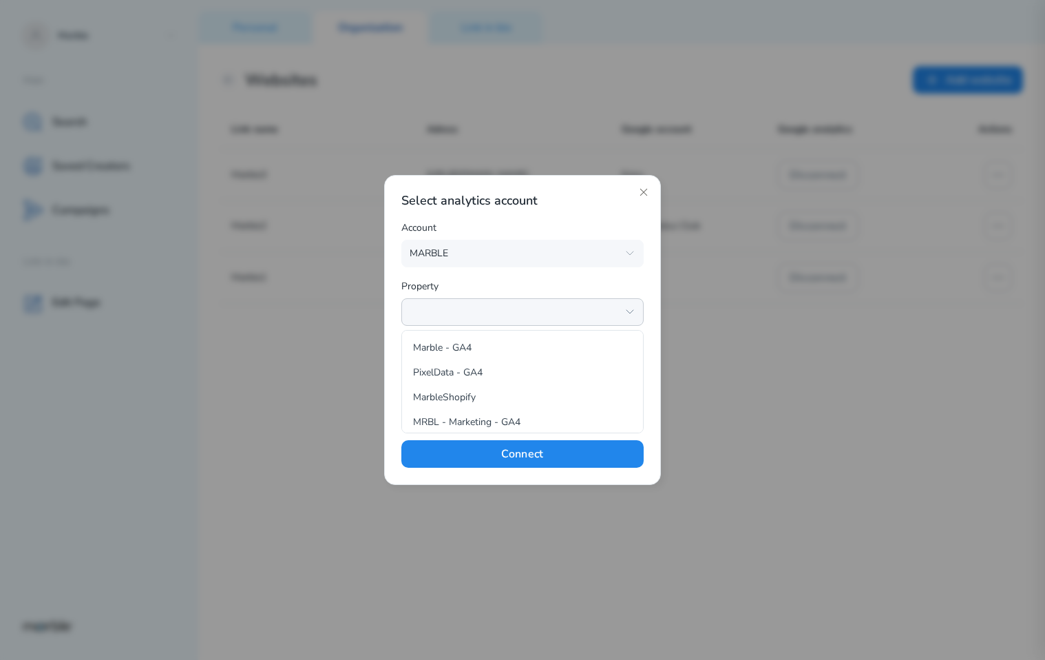
click at [631, 311] on icon "button" at bounding box center [629, 311] width 11 height 11
click at [521, 353] on span "Marble - GA4" at bounding box center [513, 347] width 201 height 13
click at [644, 191] on icon at bounding box center [643, 192] width 7 height 7
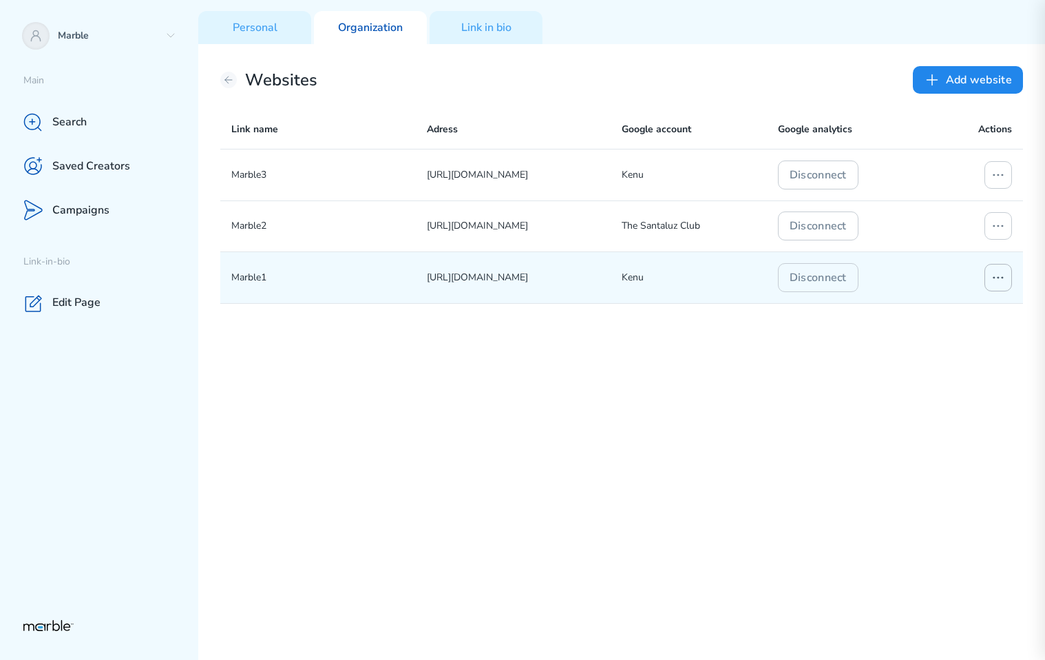
click at [998, 280] on icon at bounding box center [998, 277] width 17 height 17
click at [947, 302] on div "Edit website" at bounding box center [943, 305] width 131 height 22
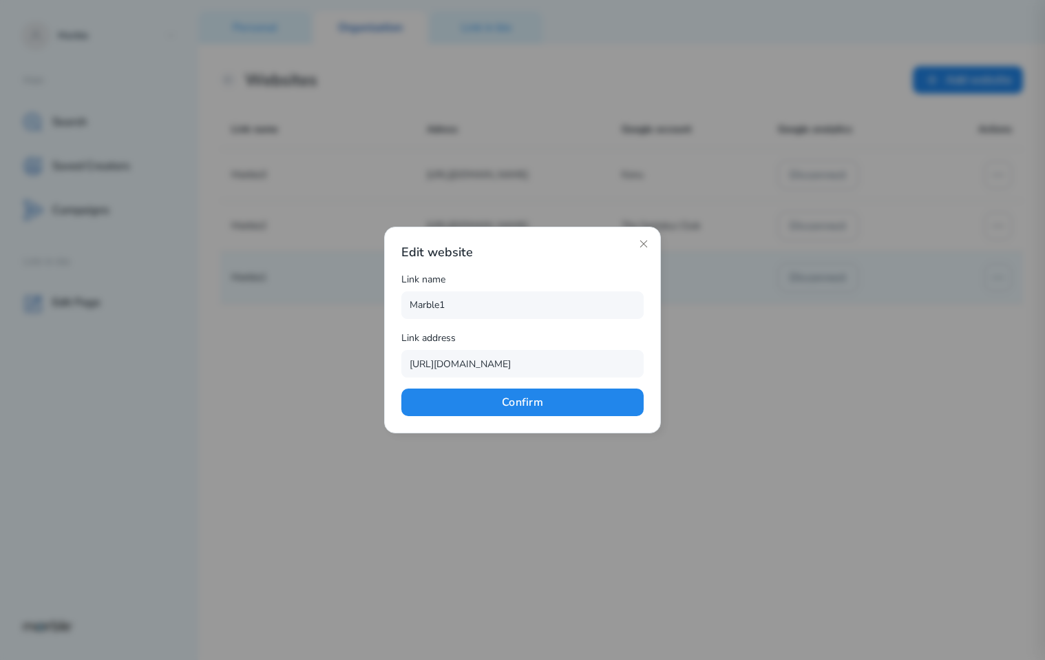
click at [641, 236] on div "Edit website Link name Marble1 Link address https://www.youtube.com/@shisp Conf…" at bounding box center [522, 330] width 277 height 207
click at [644, 242] on icon at bounding box center [643, 243] width 11 height 11
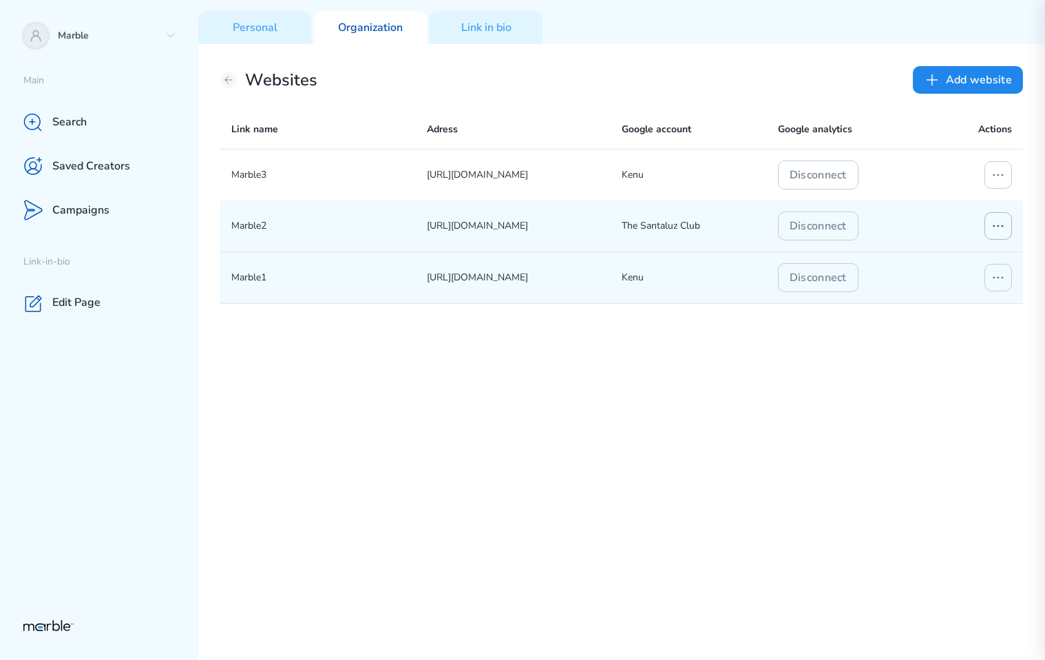
click at [1002, 224] on icon at bounding box center [998, 226] width 17 height 17
click at [879, 278] on div "Edit connection" at bounding box center [943, 282] width 131 height 22
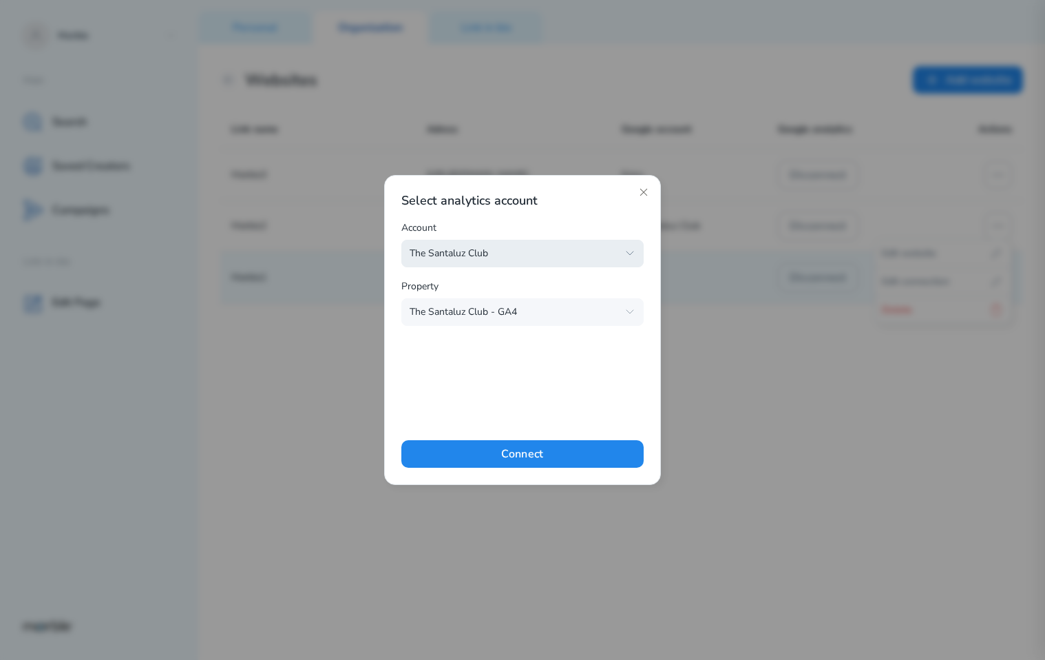
click at [630, 253] on icon "button" at bounding box center [629, 253] width 11 height 11
click at [527, 318] on span "MARBLE" at bounding box center [513, 313] width 201 height 13
click at [534, 322] on button "button" at bounding box center [522, 312] width 242 height 28
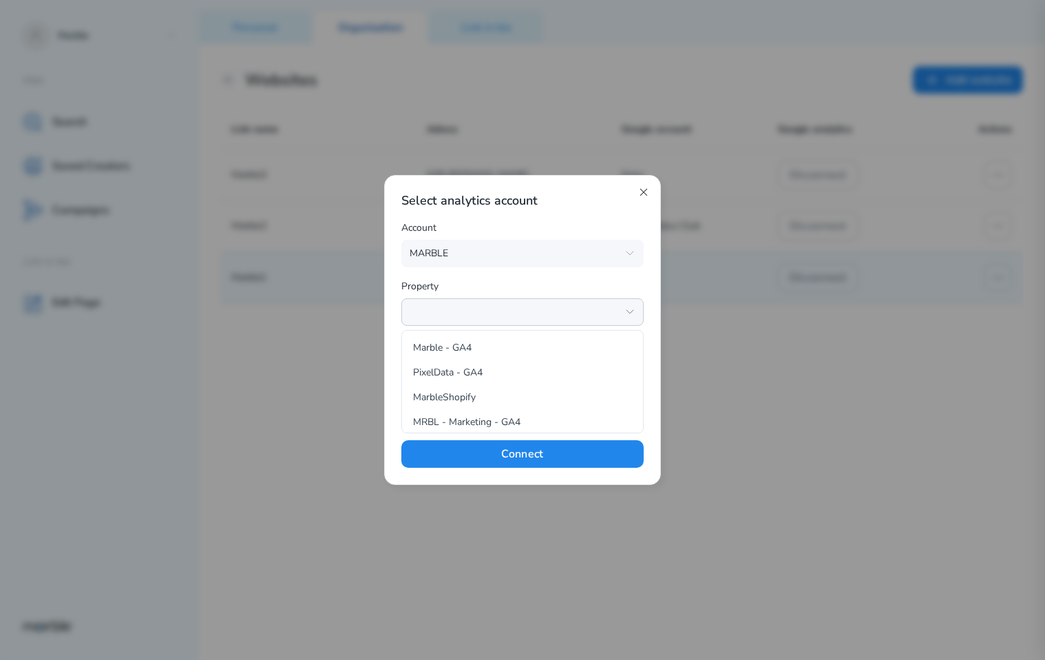
click at [641, 190] on icon at bounding box center [643, 192] width 7 height 7
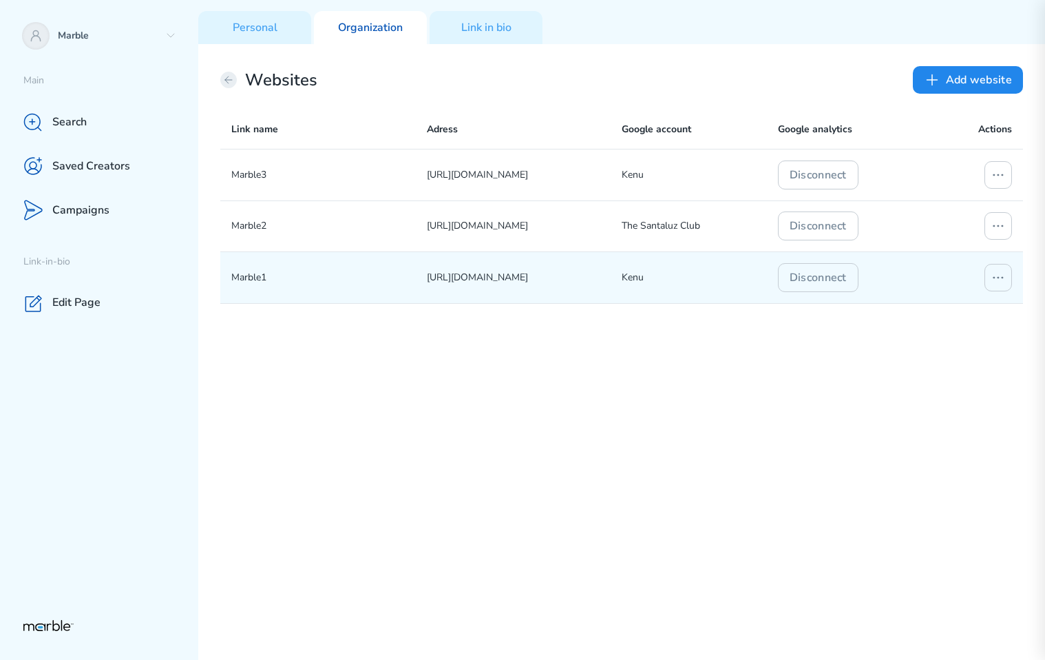
click at [229, 74] on icon at bounding box center [228, 79] width 11 height 11
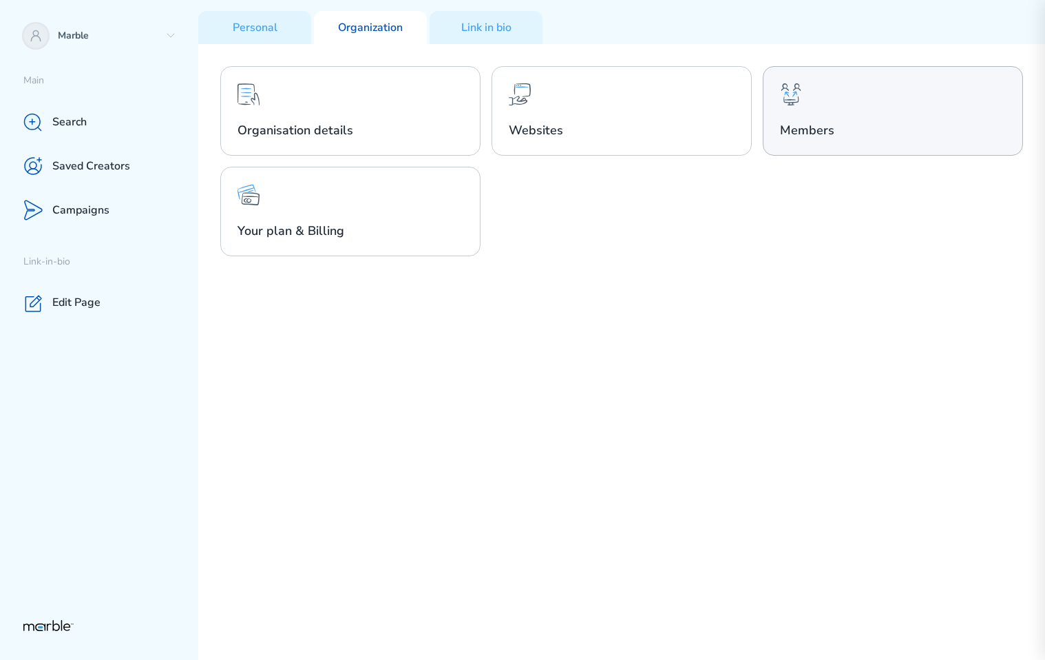
click at [817, 114] on div "Members" at bounding box center [893, 111] width 260 height 90
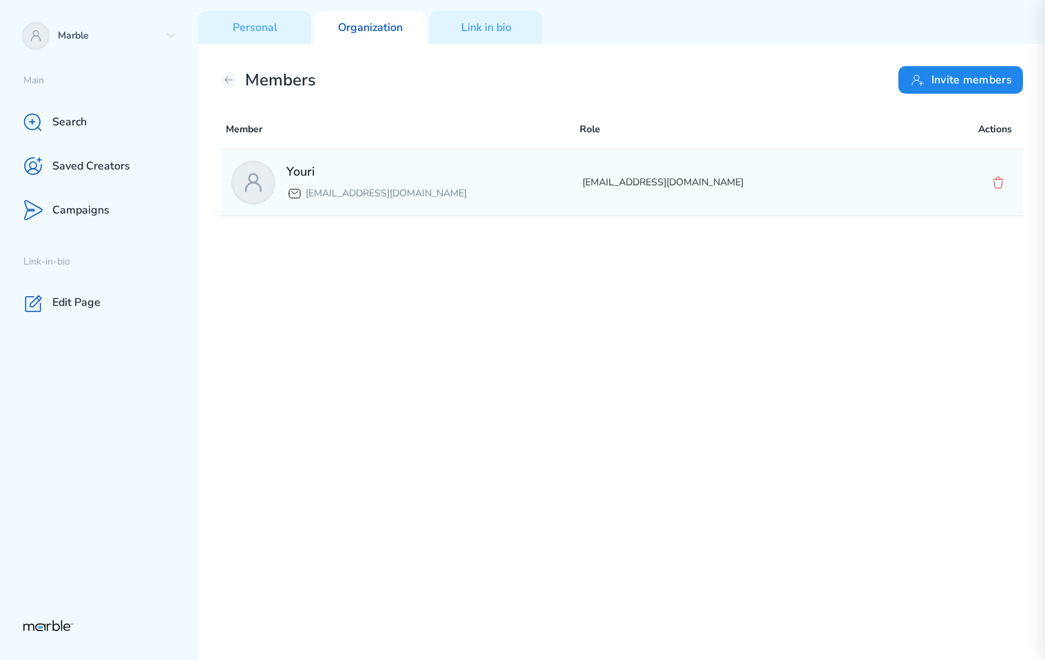
click at [783, 187] on p "yourilazy@gmail.com" at bounding box center [757, 182] width 351 height 17
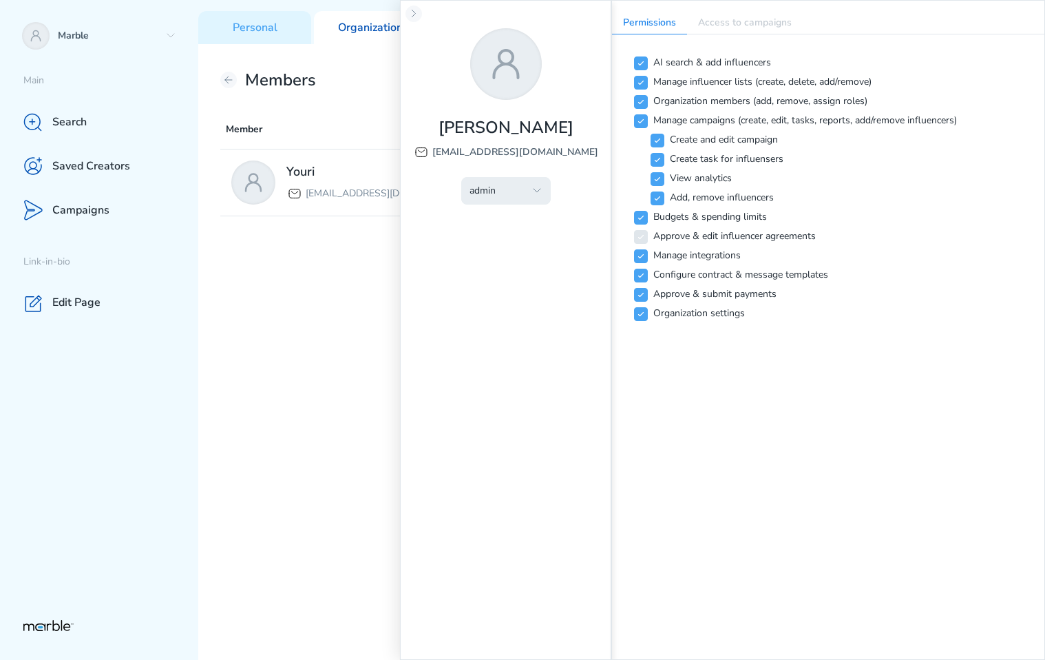
click at [529, 195] on button "admin" at bounding box center [506, 191] width 90 height 28
click at [650, 349] on div "Permissions Access to campaigns AI search & add influencers Manage influencer l…" at bounding box center [828, 330] width 434 height 660
click at [537, 193] on icon "button" at bounding box center [537, 190] width 11 height 11
click at [742, 27] on p "Access to campaigns" at bounding box center [745, 23] width 116 height 22
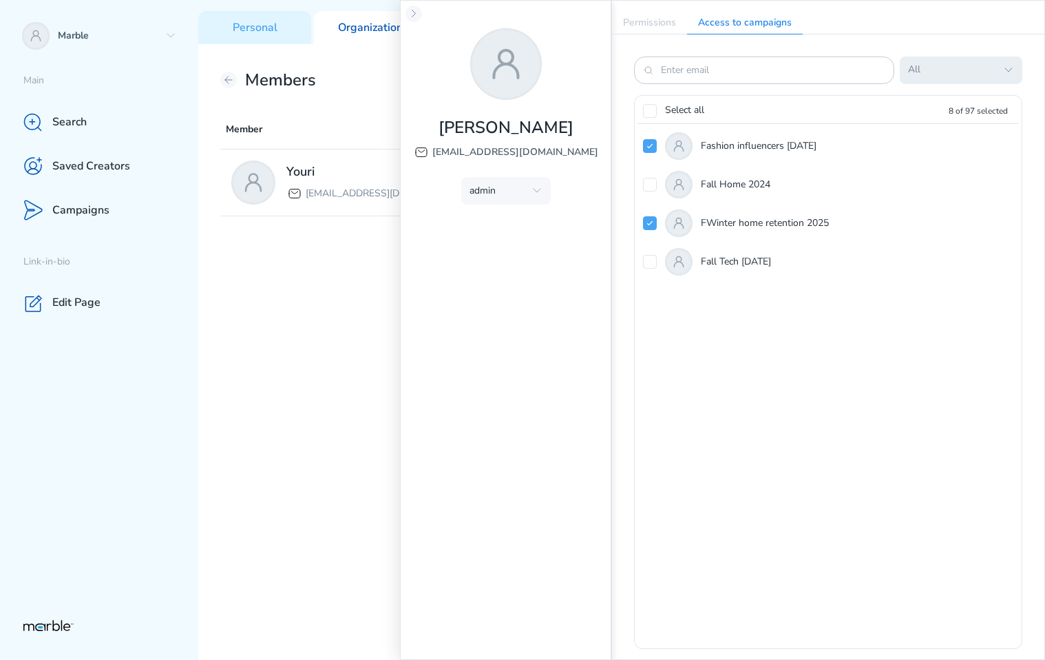
click at [1012, 71] on icon "button" at bounding box center [1008, 70] width 11 height 11
click at [648, 109] on icon at bounding box center [650, 111] width 8 height 8
click at [656, 18] on p "Permissions" at bounding box center [649, 23] width 75 height 22
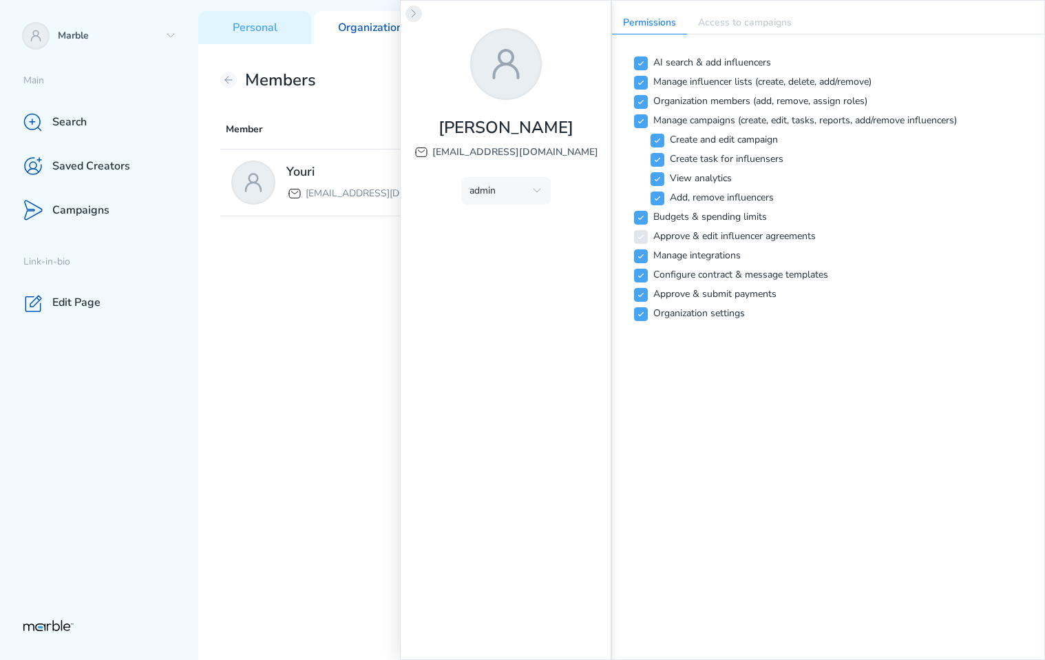
click at [408, 11] on icon at bounding box center [413, 13] width 11 height 11
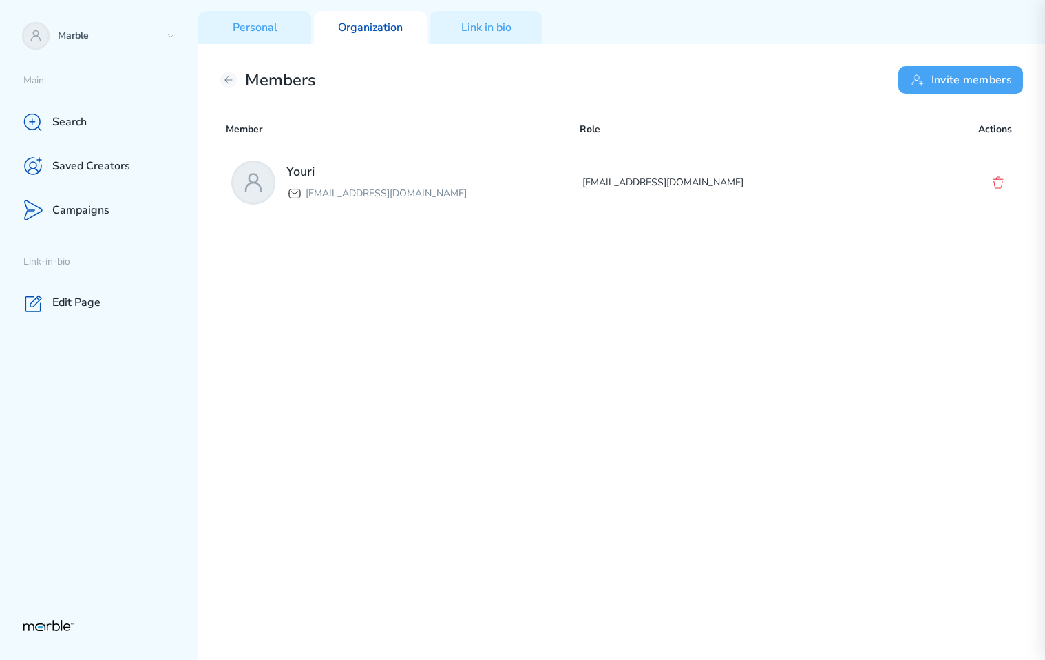
click at [978, 72] on button "Invite members" at bounding box center [961, 80] width 125 height 28
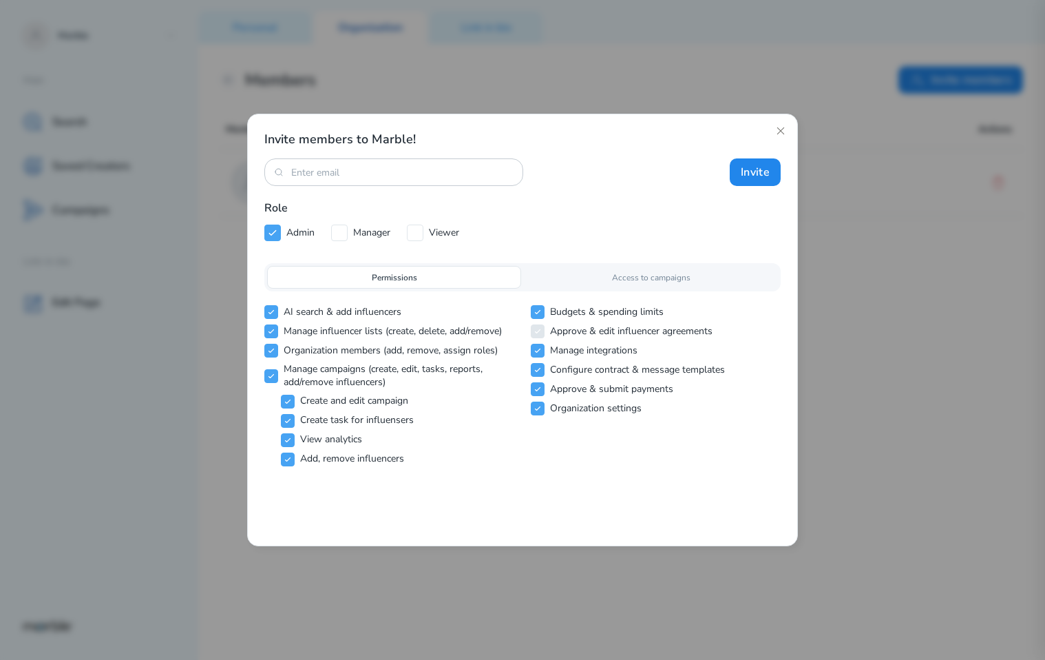
click at [584, 276] on div "Access to campaigns" at bounding box center [651, 277] width 254 height 23
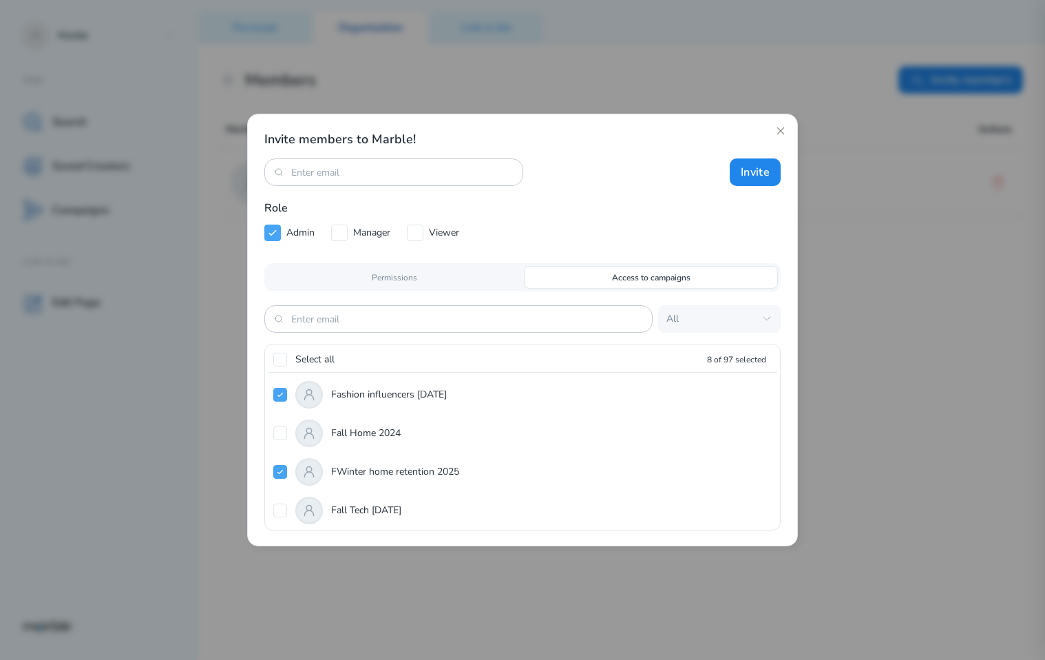
click at [420, 279] on div "Permissions" at bounding box center [394, 277] width 254 height 23
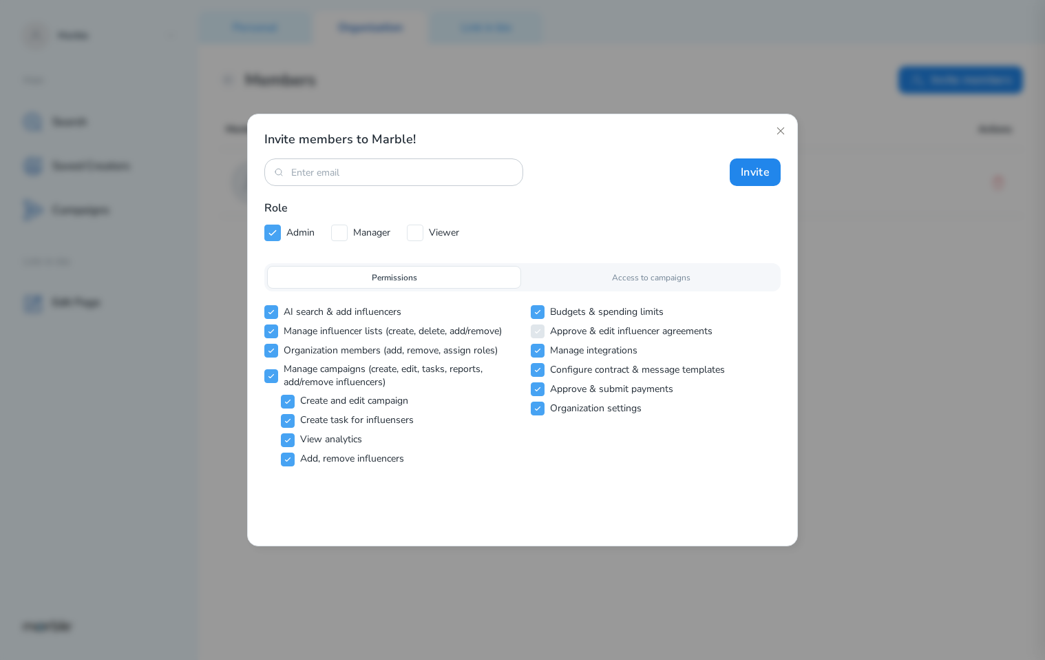
click at [602, 277] on div "Access to campaigns" at bounding box center [651, 277] width 254 height 23
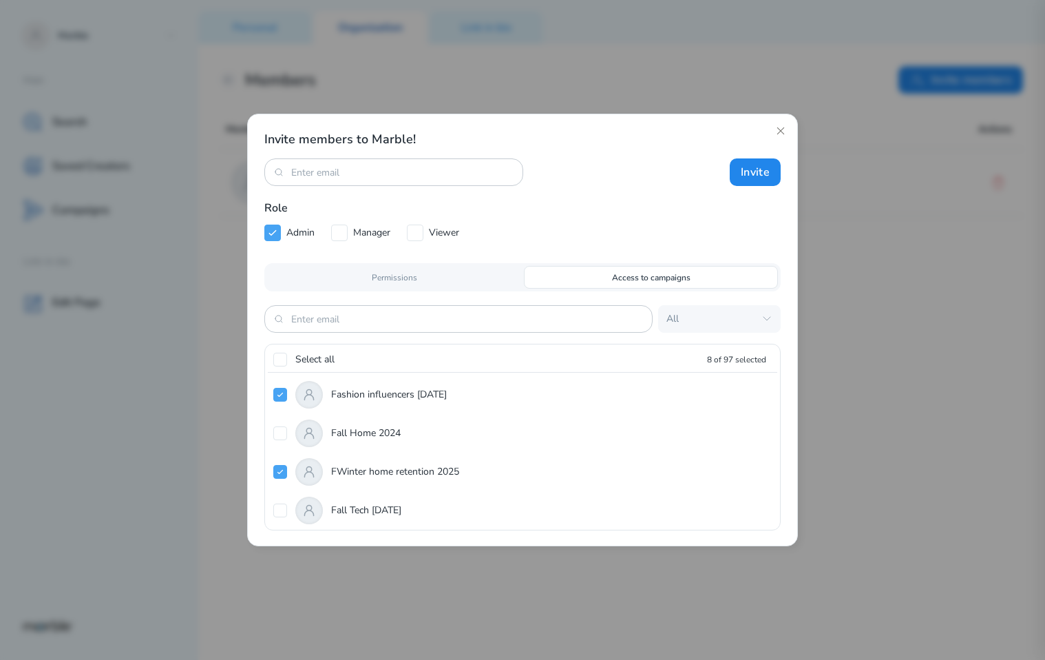
click at [403, 282] on p "Permissions" at bounding box center [394, 277] width 45 height 12
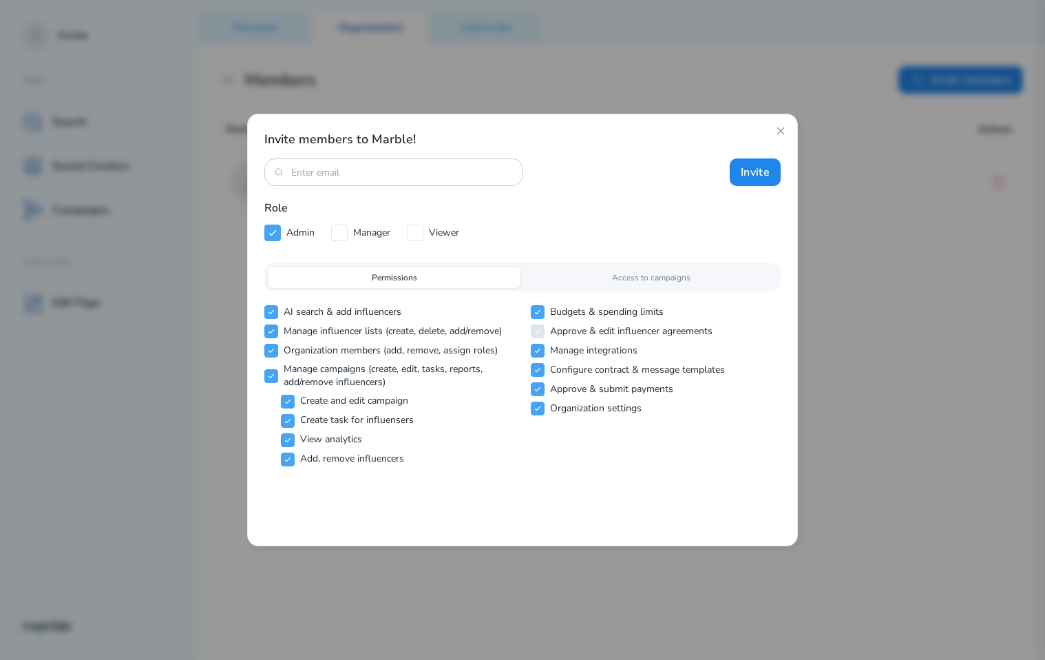
click at [614, 269] on div "Access to campaigns" at bounding box center [651, 277] width 254 height 23
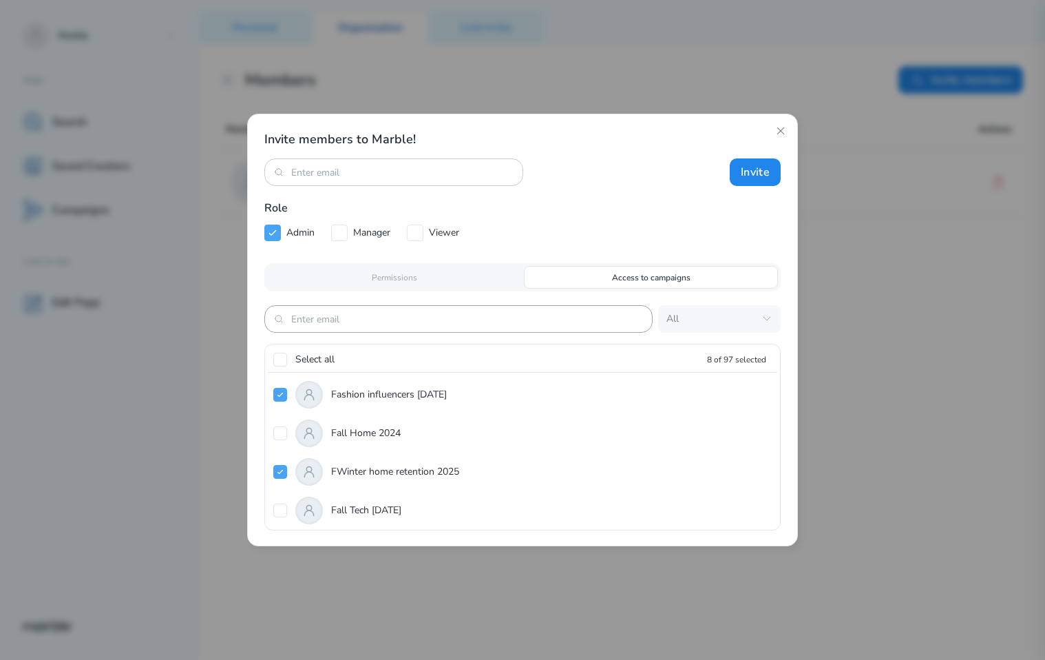
click at [485, 321] on input at bounding box center [458, 319] width 335 height 13
click at [778, 126] on icon at bounding box center [780, 130] width 11 height 11
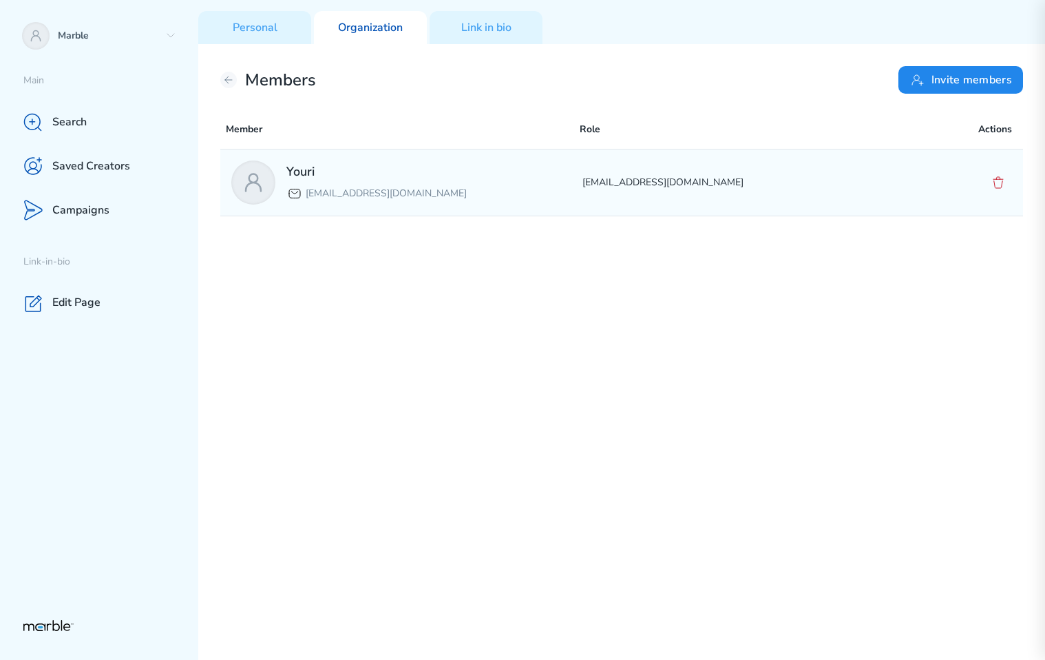
click at [1000, 187] on icon at bounding box center [998, 182] width 17 height 17
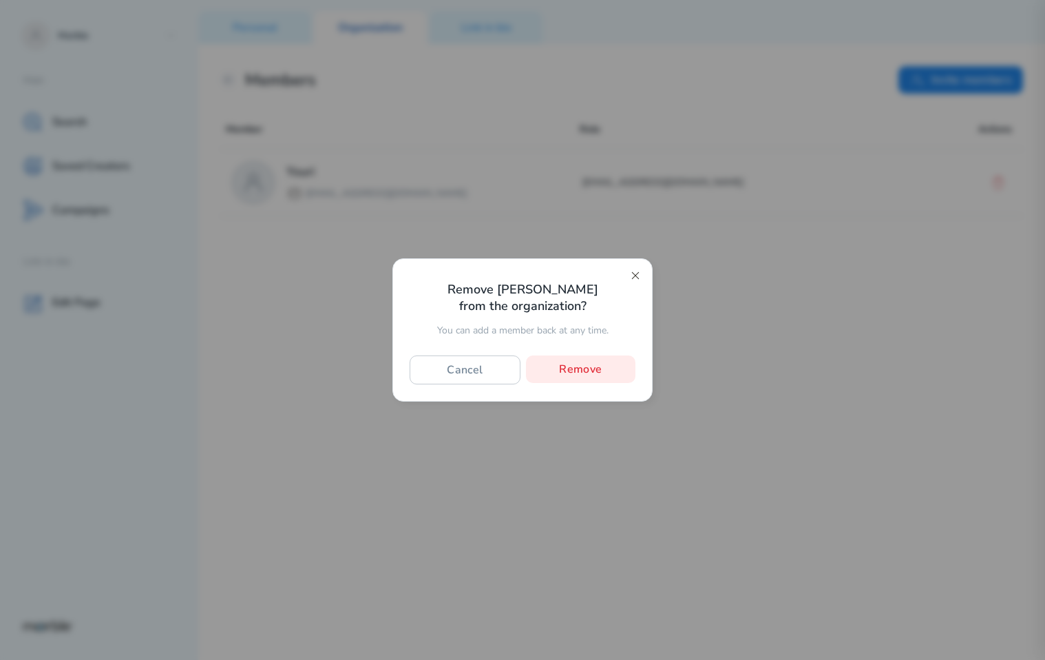
click at [640, 280] on icon at bounding box center [635, 275] width 11 height 11
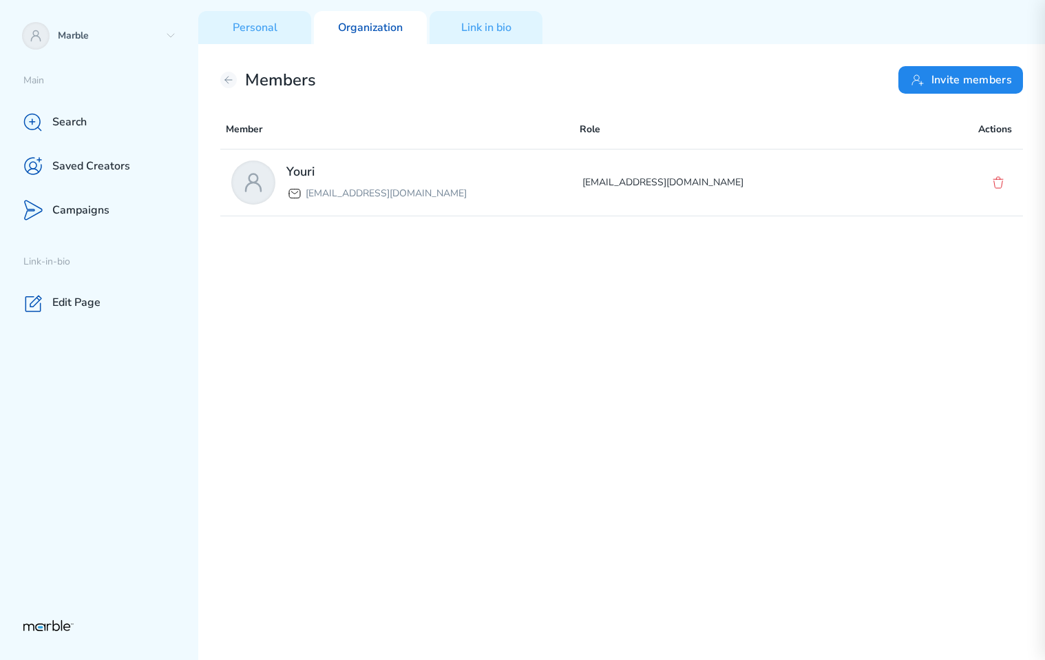
click at [236, 88] on div "Members Invite members" at bounding box center [621, 80] width 803 height 28
click at [239, 90] on div "Members Invite members" at bounding box center [621, 80] width 803 height 28
click at [230, 81] on icon at bounding box center [228, 79] width 11 height 11
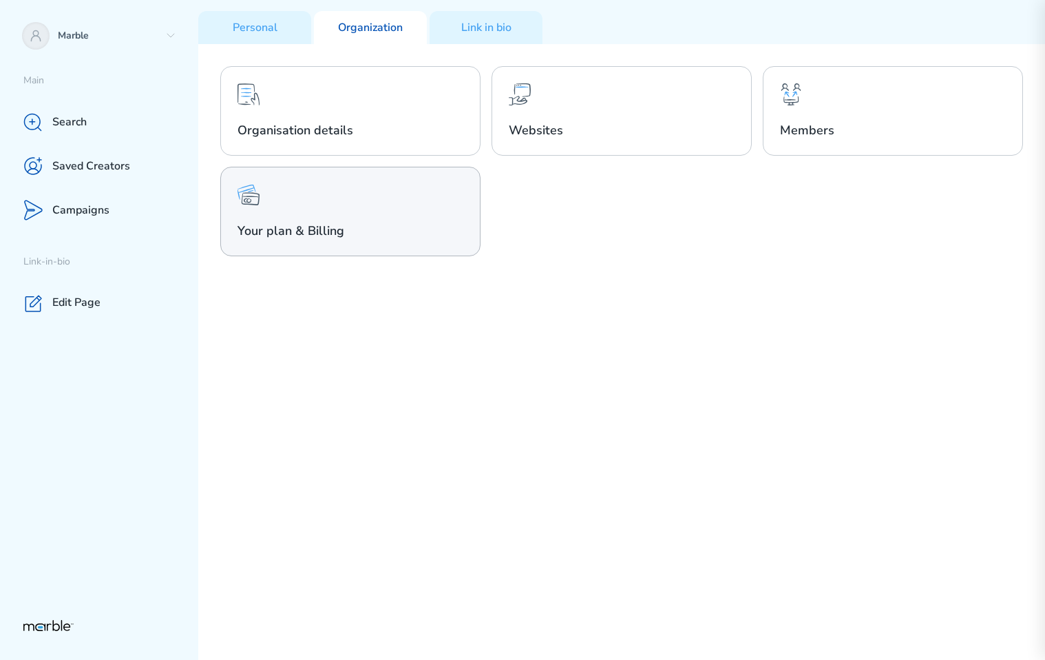
click at [378, 202] on div "Your plan & Billing" at bounding box center [350, 212] width 260 height 90
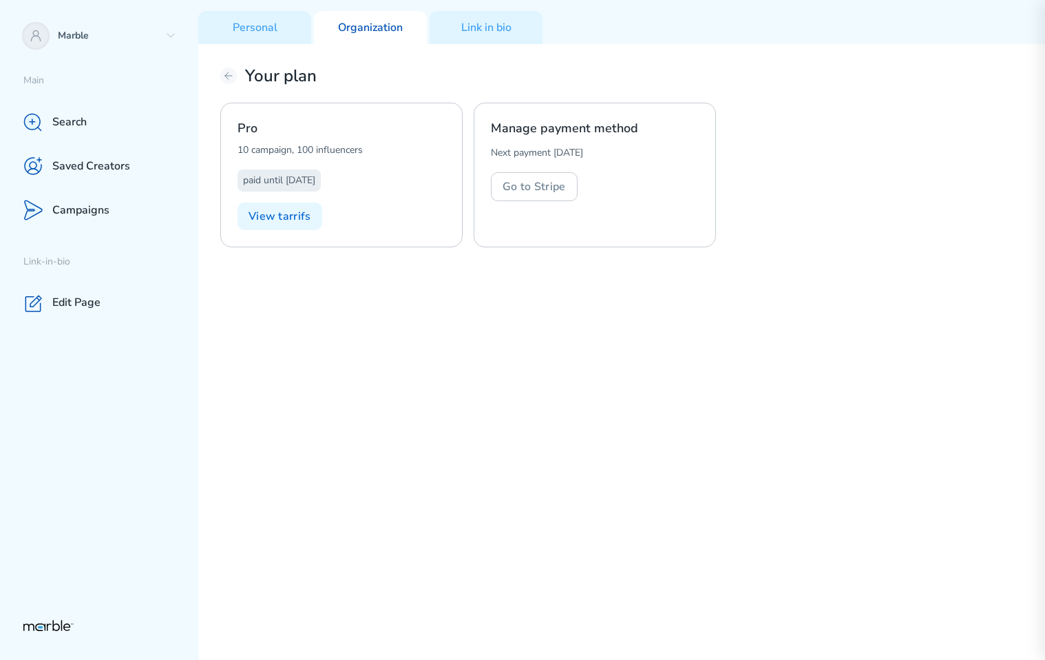
click at [363, 223] on div "Pro 10 campaign, 100 influencers paid until 13.12.2025 View tarrifs" at bounding box center [341, 175] width 242 height 145
click at [295, 216] on button "View tarrifs" at bounding box center [280, 216] width 85 height 28
click at [552, 189] on button "Go to Stripe" at bounding box center [534, 186] width 87 height 29
click at [947, 168] on div "Pro 10 campaign, 100 influencers paid until 13.12.2025 View tarrifs Manage paym…" at bounding box center [621, 175] width 803 height 145
